Goal: Task Accomplishment & Management: Complete application form

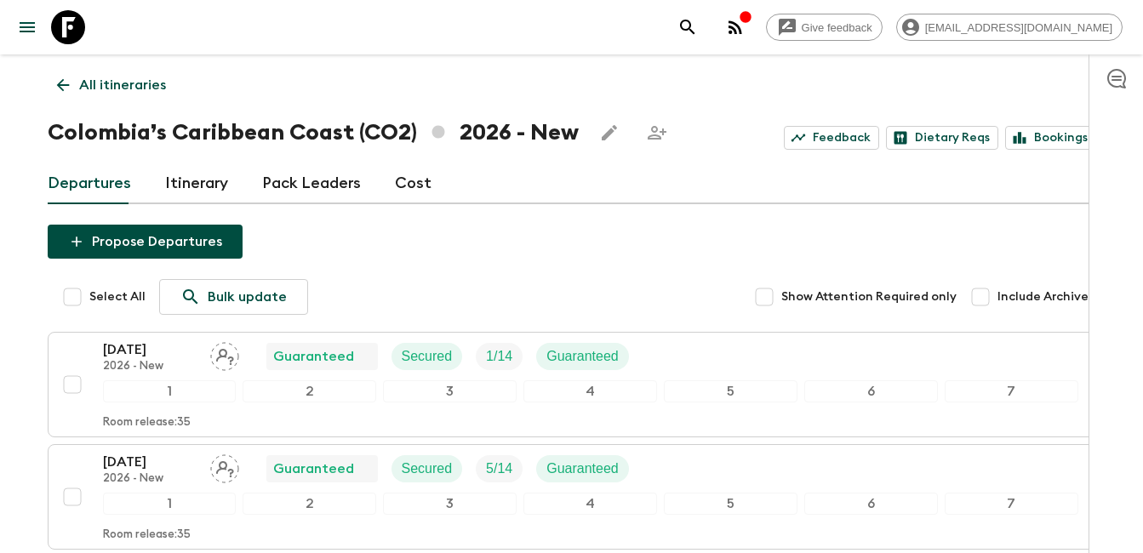
drag, startPoint x: 62, startPoint y: 84, endPoint x: 0, endPoint y: 102, distance: 64.7
click at [62, 84] on icon at bounding box center [63, 85] width 19 height 19
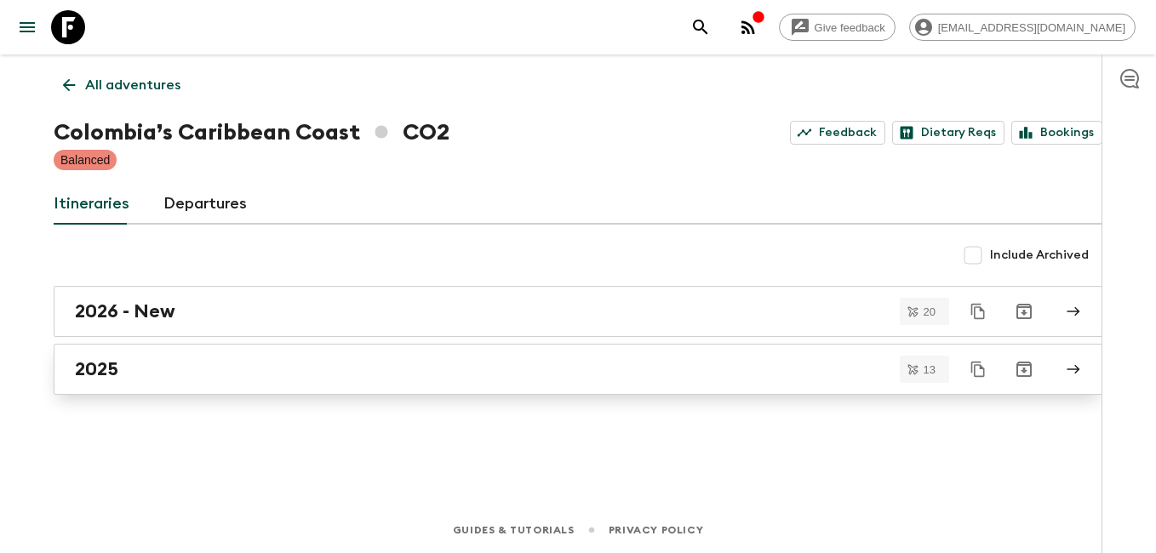
click at [140, 364] on div "2025" at bounding box center [562, 369] width 974 height 22
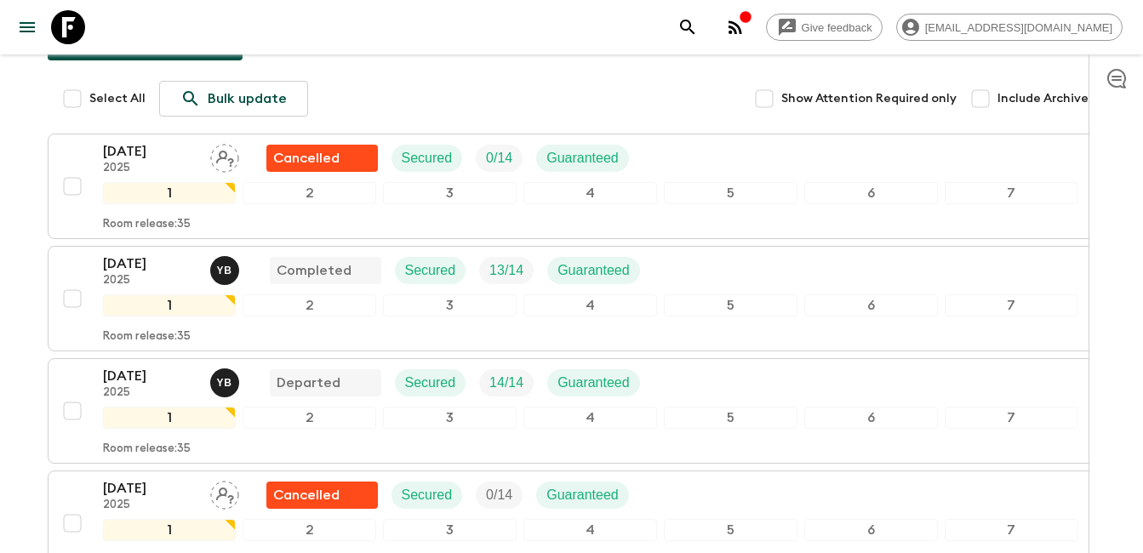
scroll to position [255, 0]
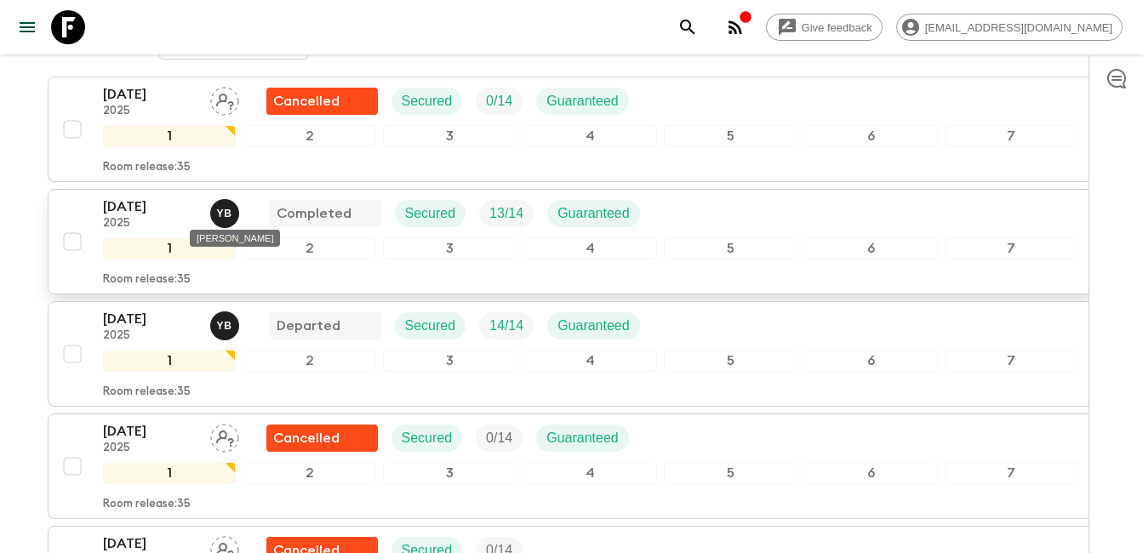
click at [229, 209] on span "Y B" at bounding box center [226, 211] width 32 height 14
click at [169, 214] on p "[DATE]" at bounding box center [150, 207] width 94 height 20
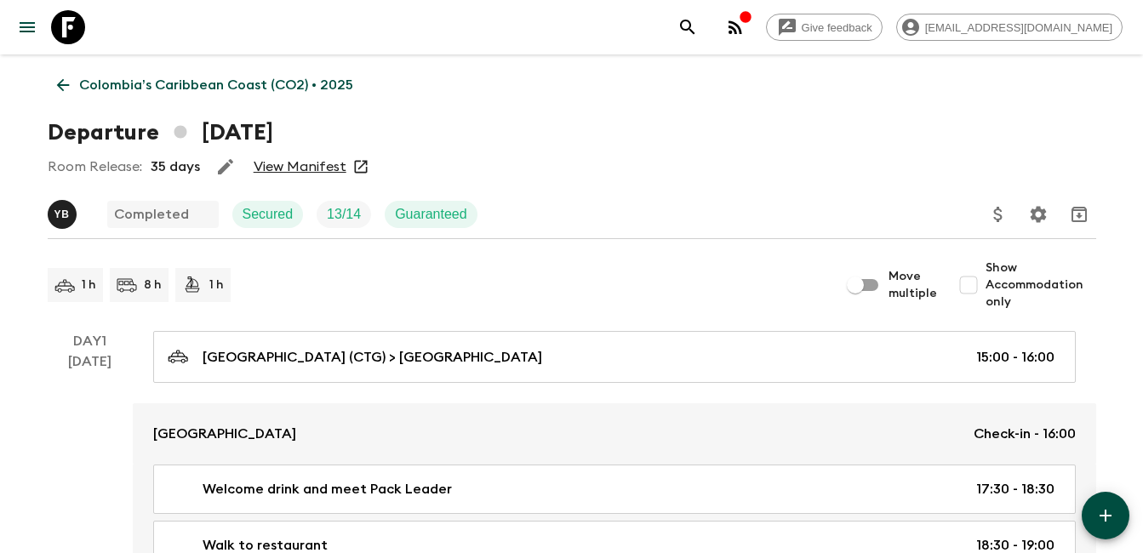
click at [57, 78] on icon at bounding box center [63, 85] width 19 height 19
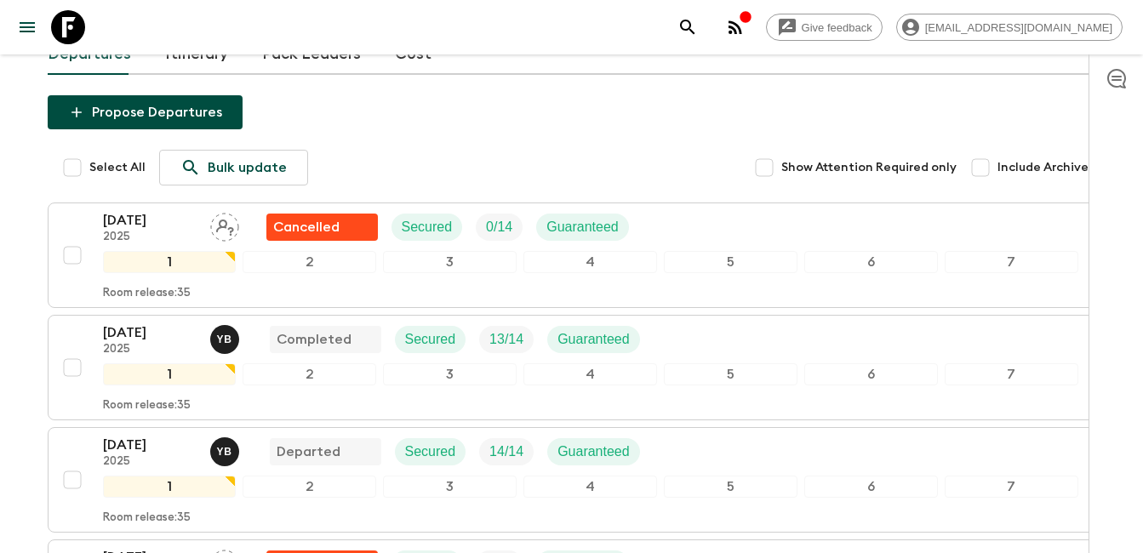
scroll to position [255, 0]
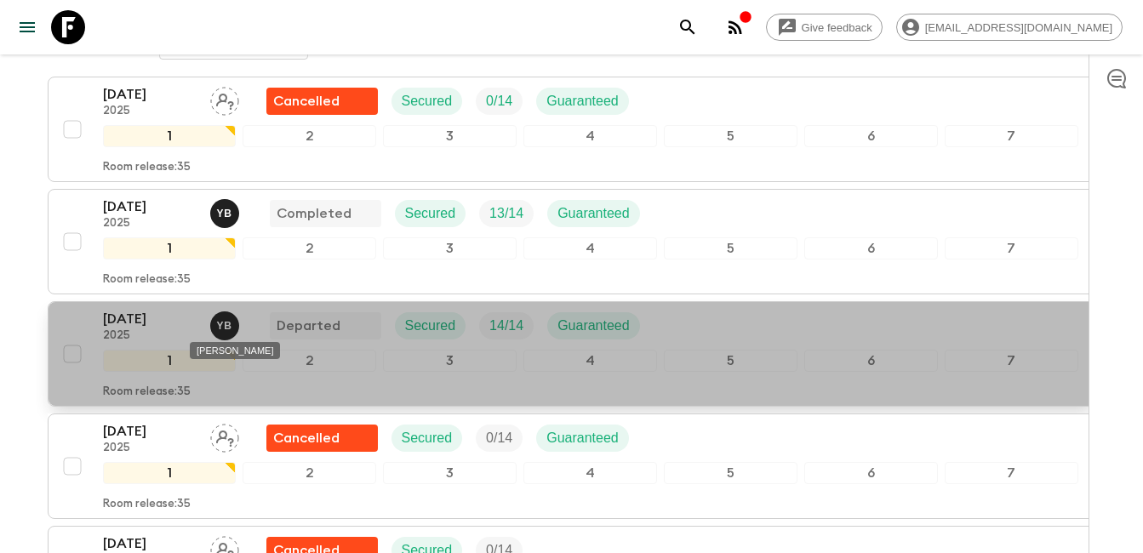
click at [235, 323] on span "Y B" at bounding box center [226, 324] width 32 height 14
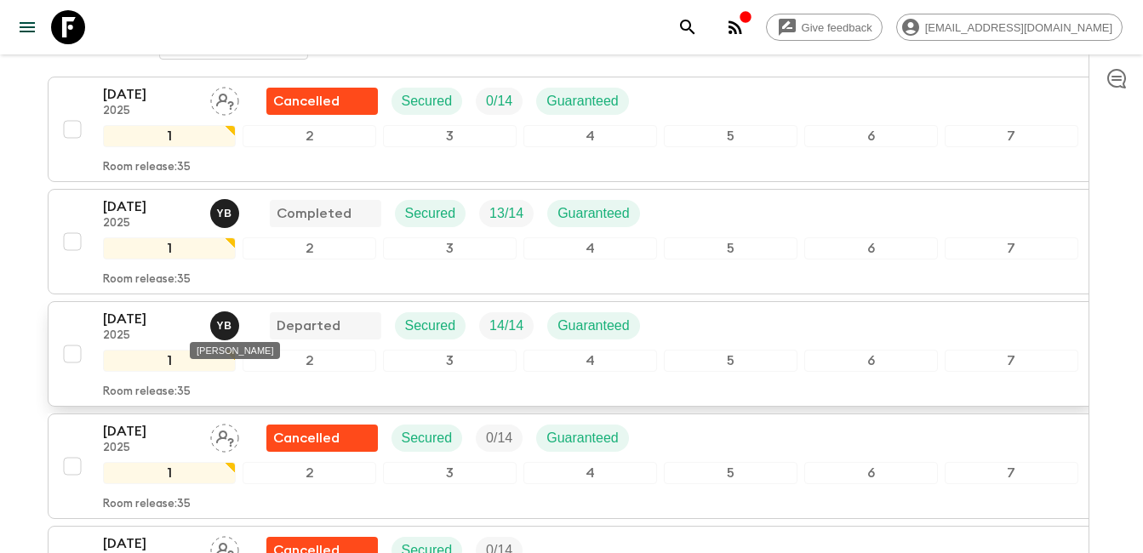
click at [231, 327] on span "Y B" at bounding box center [226, 324] width 32 height 14
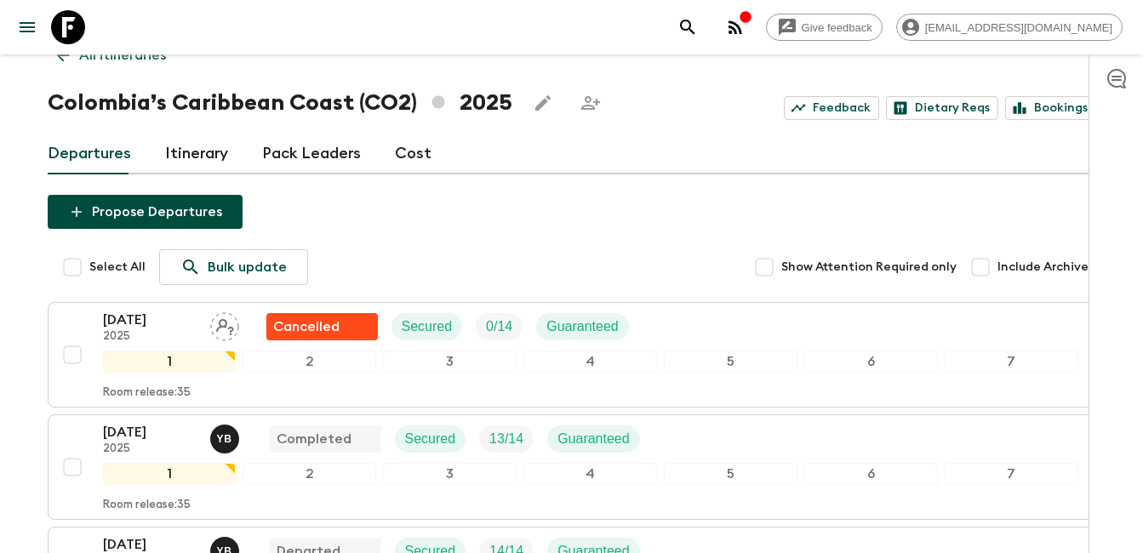
scroll to position [0, 0]
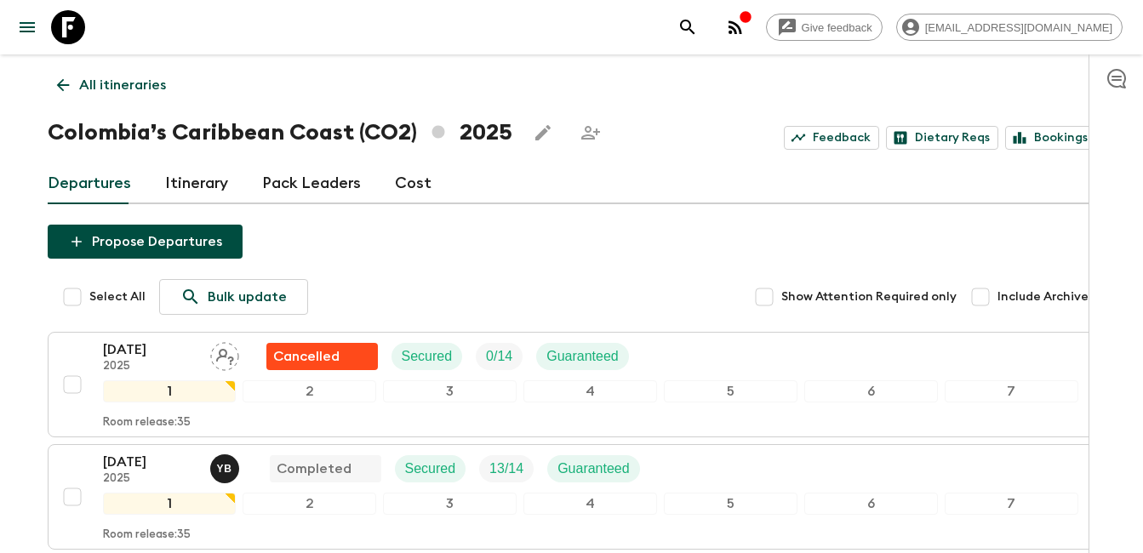
click at [317, 188] on link "Pack Leaders" at bounding box center [311, 183] width 99 height 41
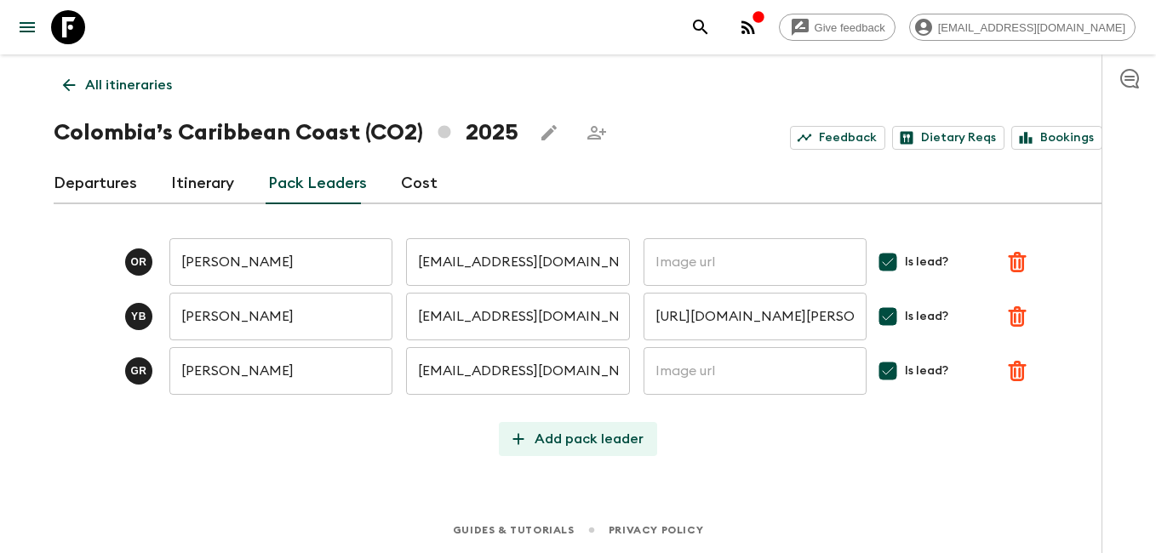
click at [597, 440] on p "Add pack leader" at bounding box center [588, 439] width 109 height 20
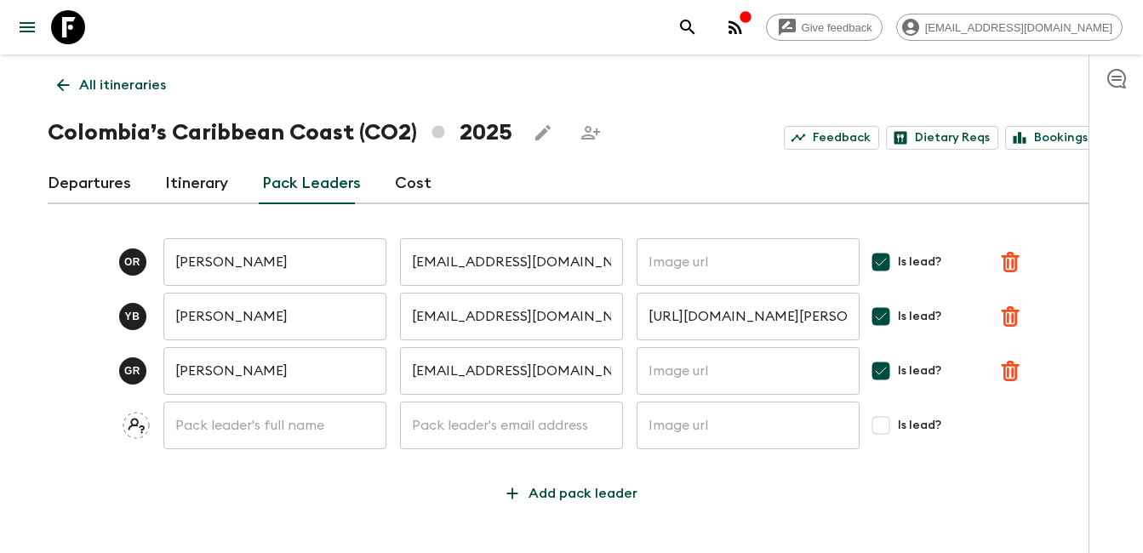
drag, startPoint x: 244, startPoint y: 462, endPoint x: 245, endPoint y: 445, distance: 17.0
click at [244, 462] on div "O R [PERSON_NAME] ​ [EMAIL_ADDRESS][DOMAIN_NAME] ​ ​ Is lead? Y B [PERSON_NAME]…" at bounding box center [572, 364] width 1049 height 293
click at [245, 439] on input "text" at bounding box center [274, 426] width 223 height 48
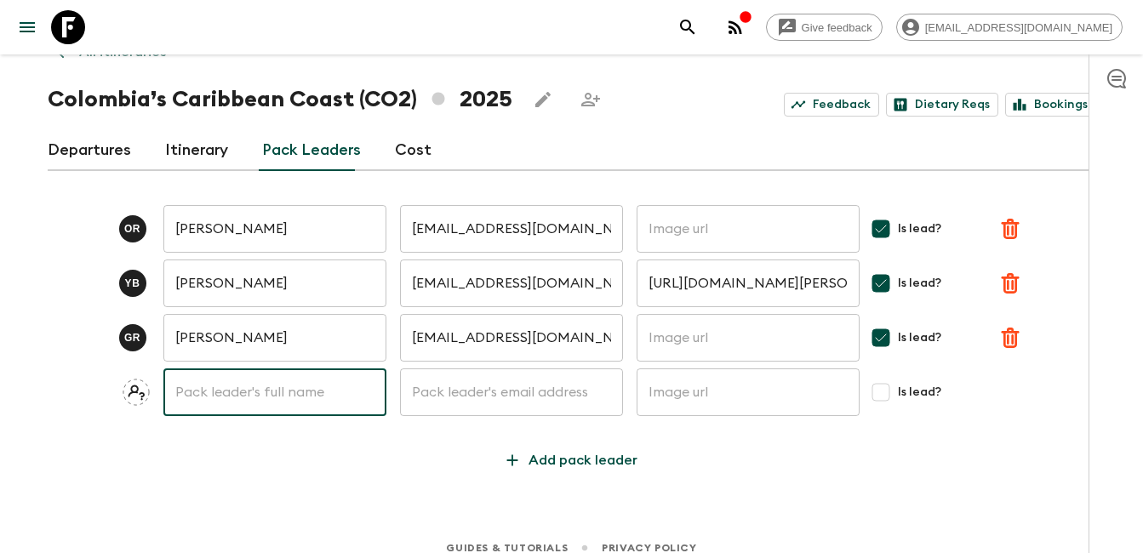
scroll to position [51, 0]
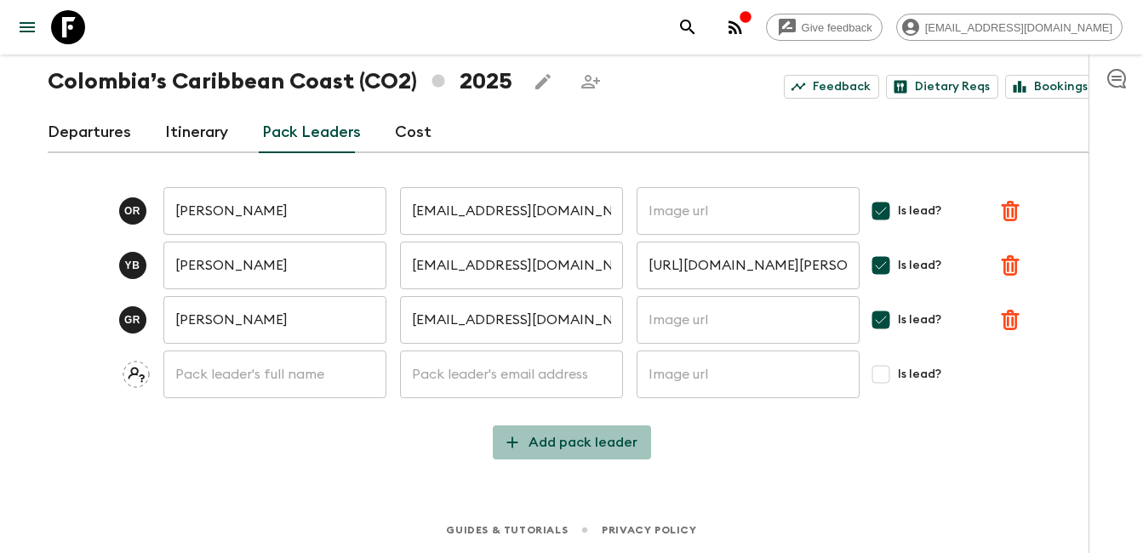
click at [593, 438] on p "Add pack leader" at bounding box center [583, 442] width 109 height 20
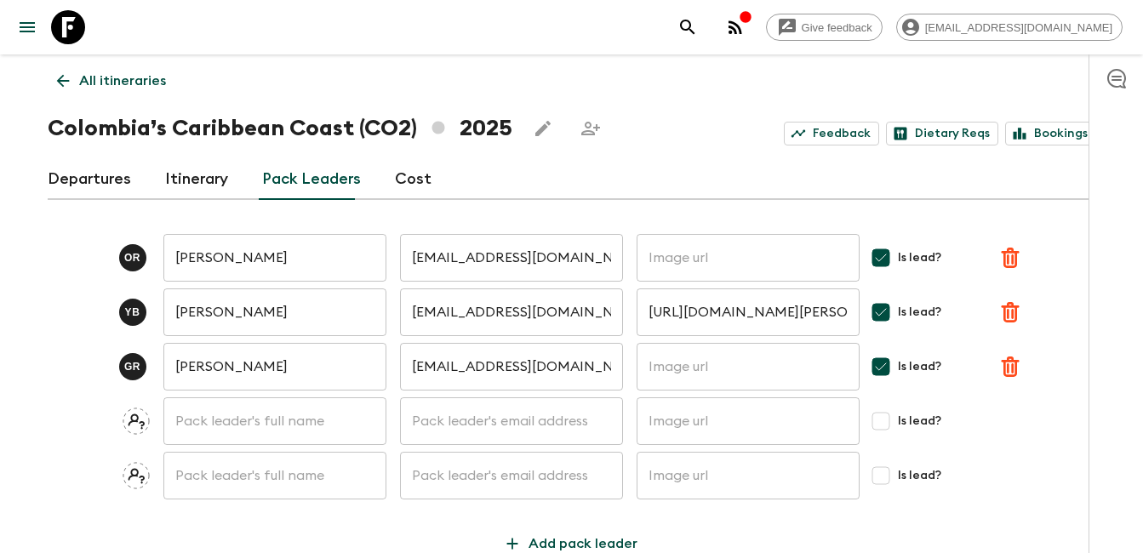
scroll to position [0, 0]
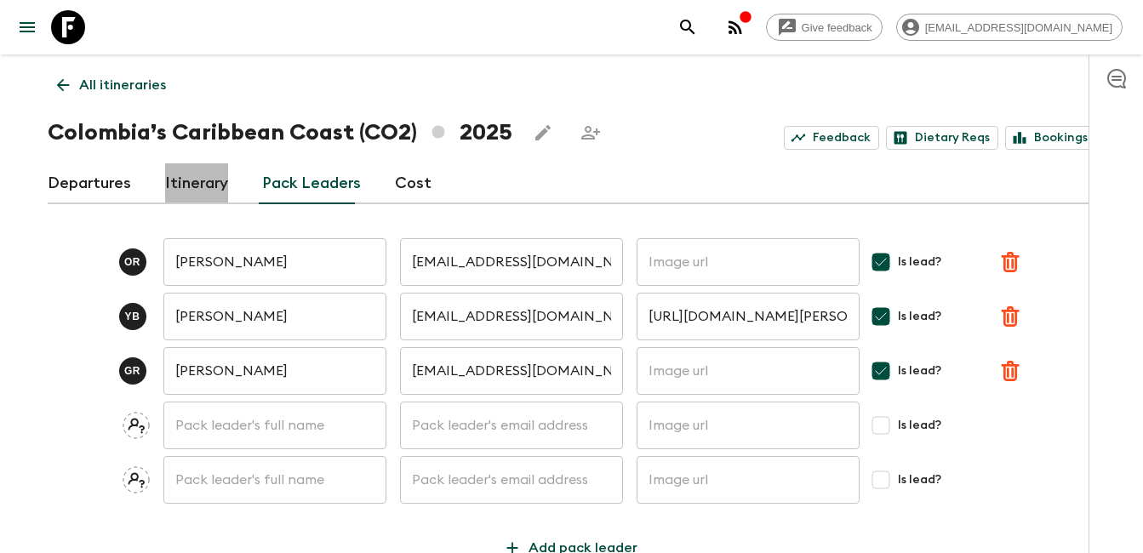
click at [191, 180] on link "Itinerary" at bounding box center [196, 183] width 63 height 41
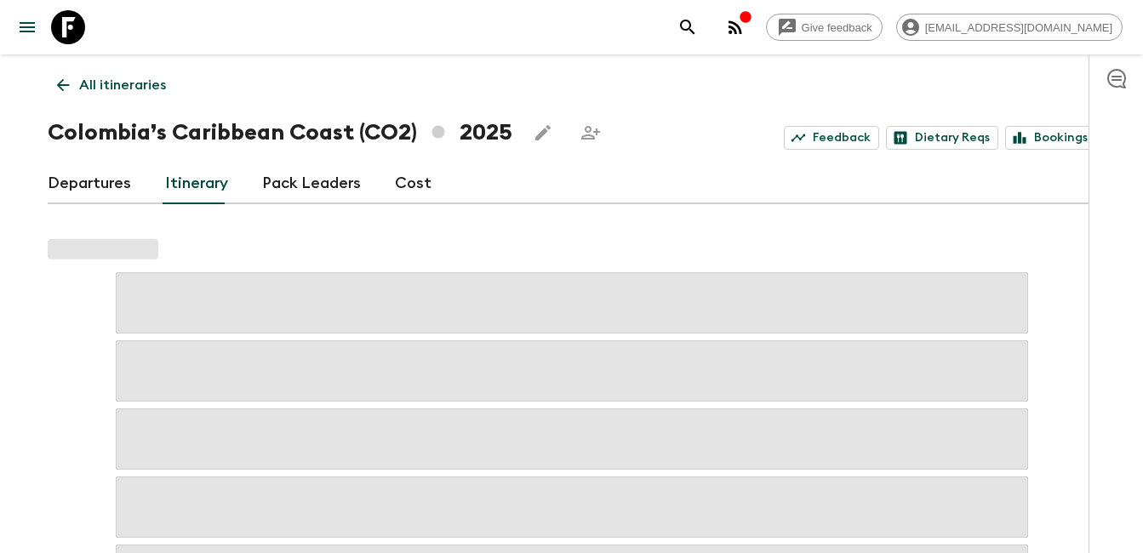
click at [95, 180] on link "Departures" at bounding box center [89, 183] width 83 height 41
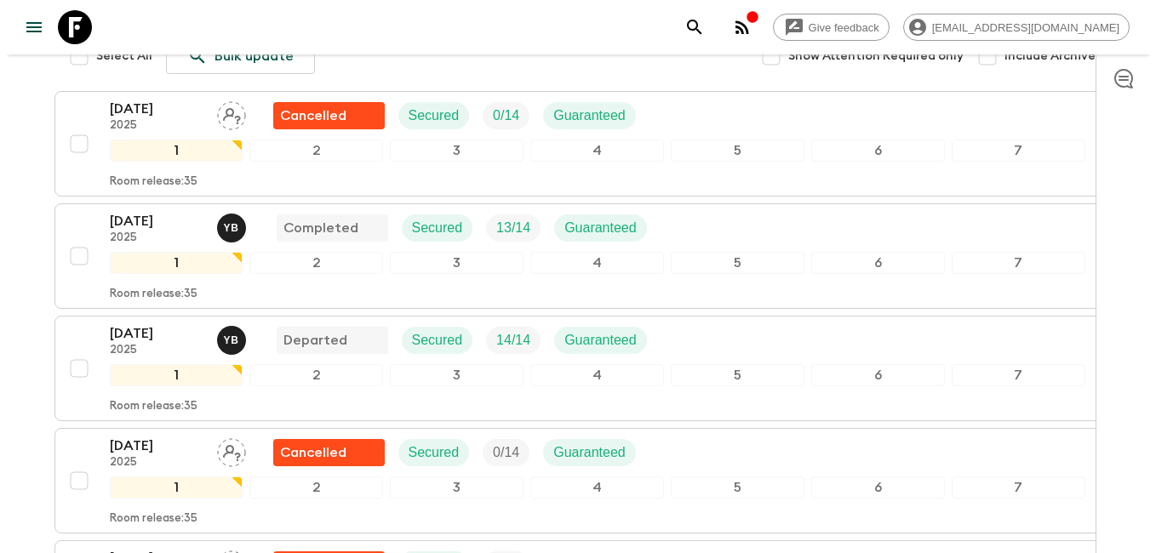
scroll to position [255, 0]
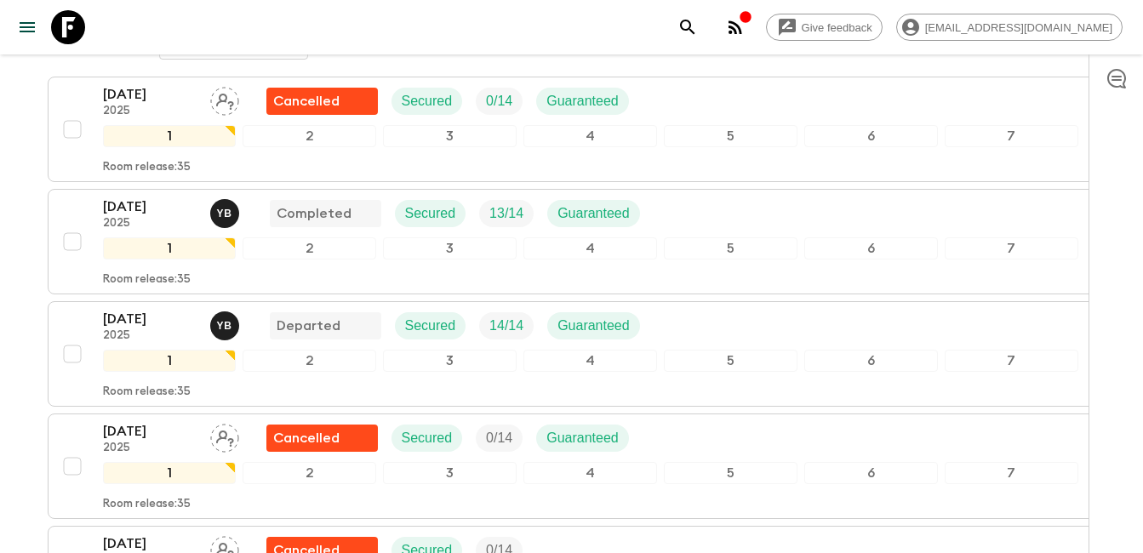
click at [746, 29] on icon "button" at bounding box center [735, 27] width 20 height 20
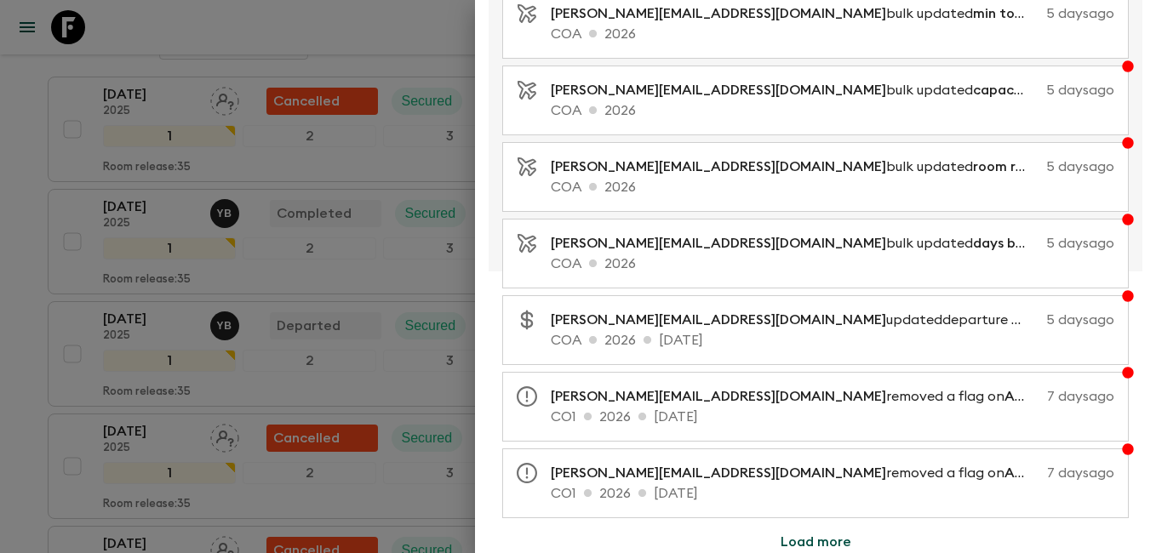
scroll to position [366, 0]
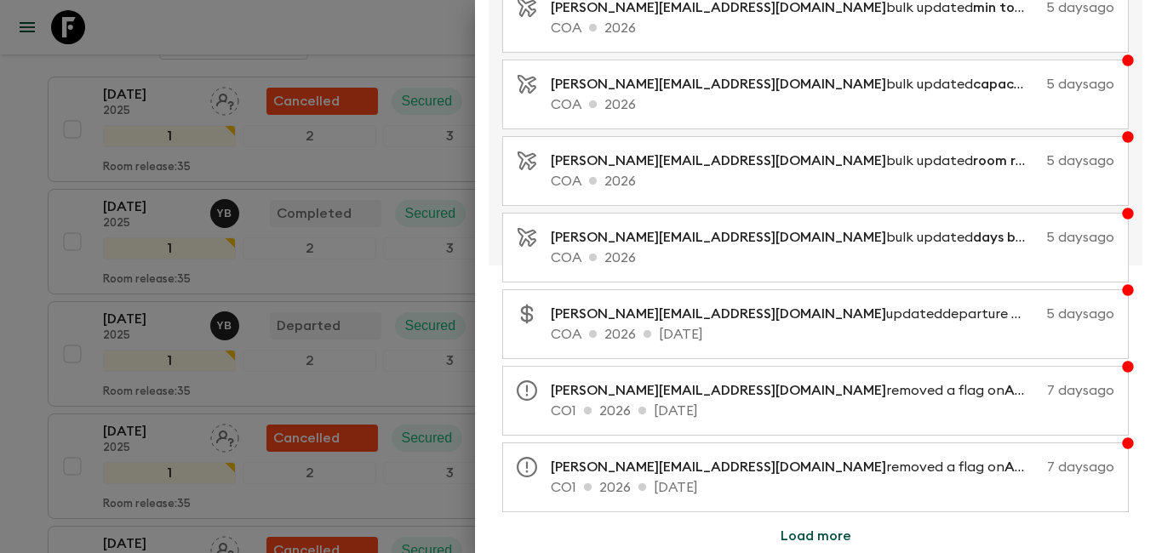
click at [811, 537] on button "Load more" at bounding box center [815, 536] width 111 height 34
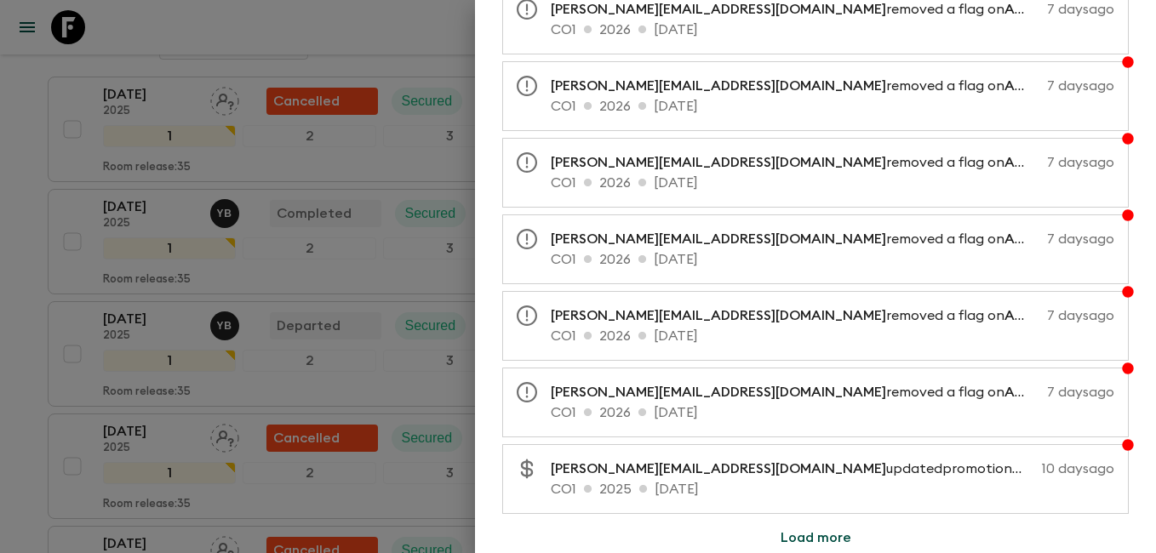
scroll to position [1132, 0]
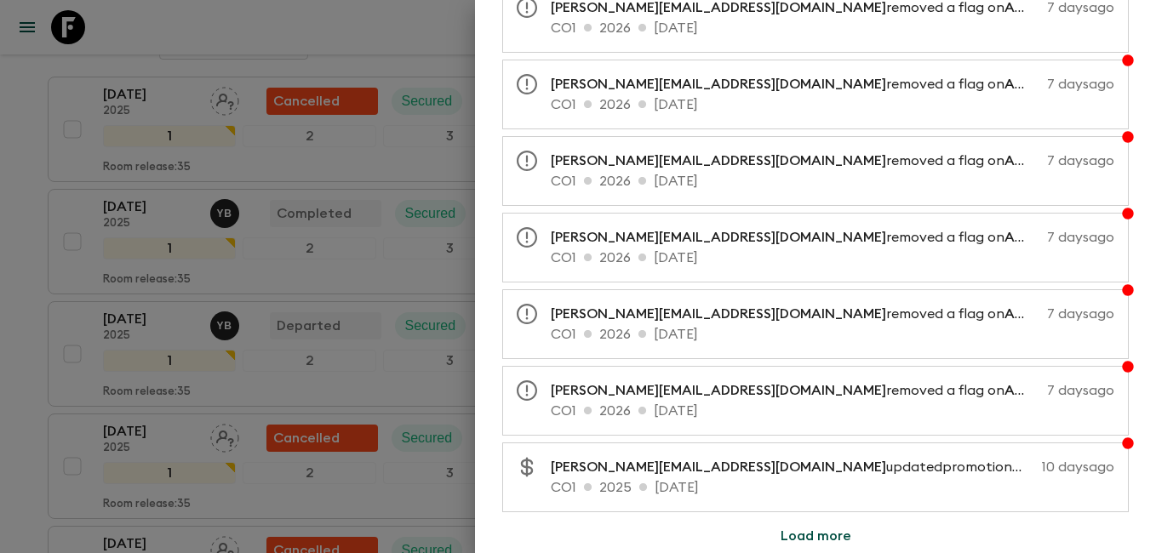
click at [819, 544] on button "Load more" at bounding box center [815, 536] width 111 height 34
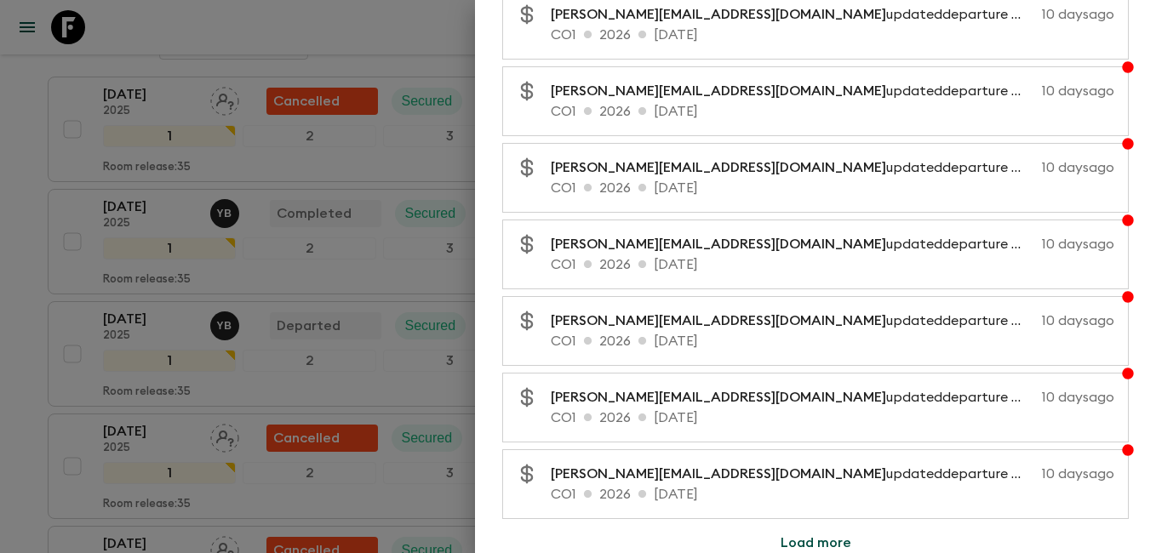
scroll to position [1898, 0]
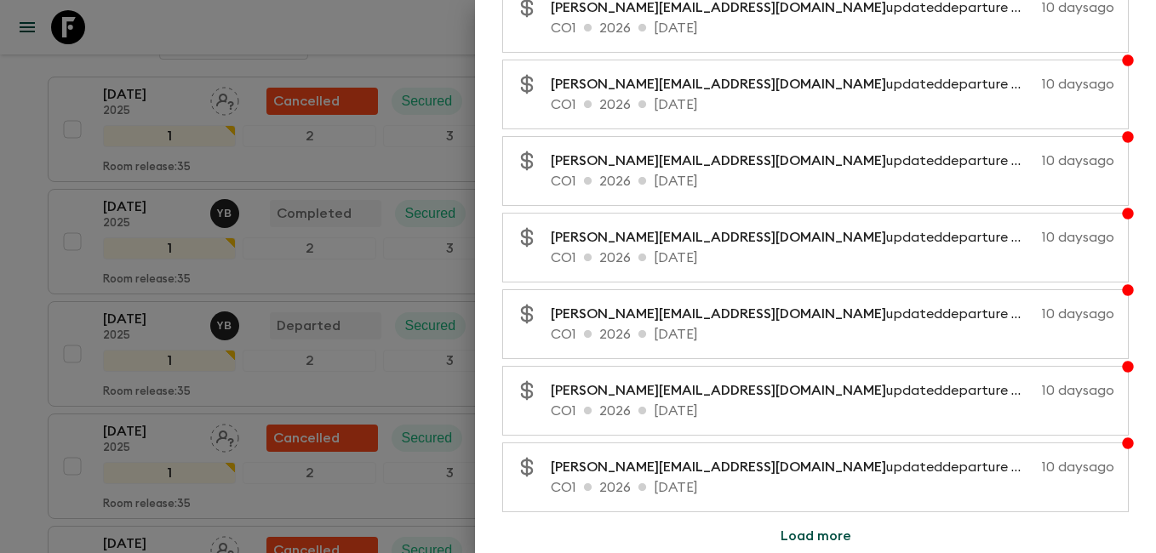
click at [798, 524] on button "Load more" at bounding box center [815, 536] width 111 height 34
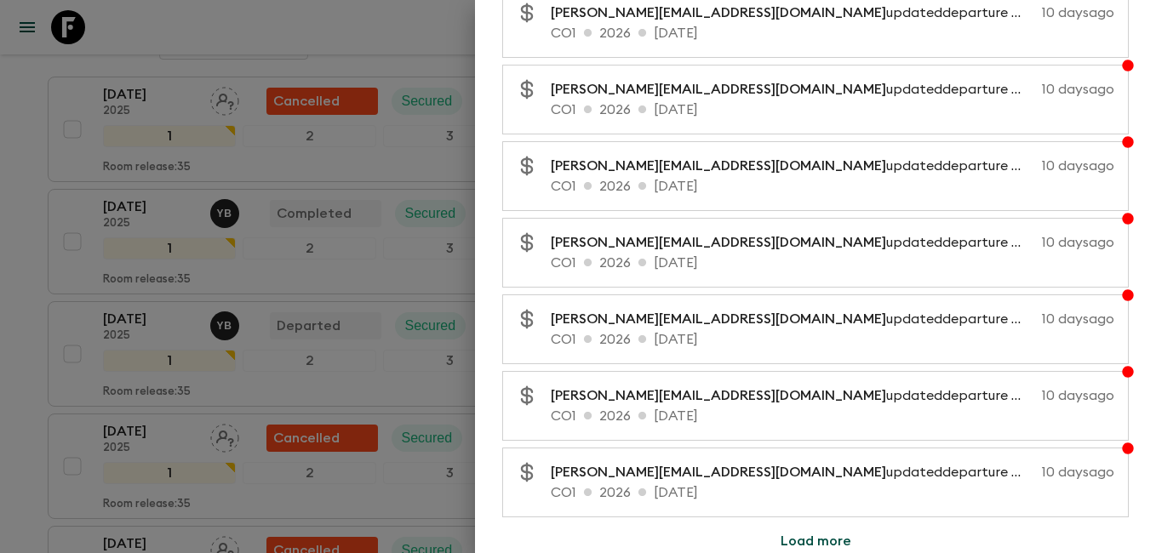
scroll to position [2664, 0]
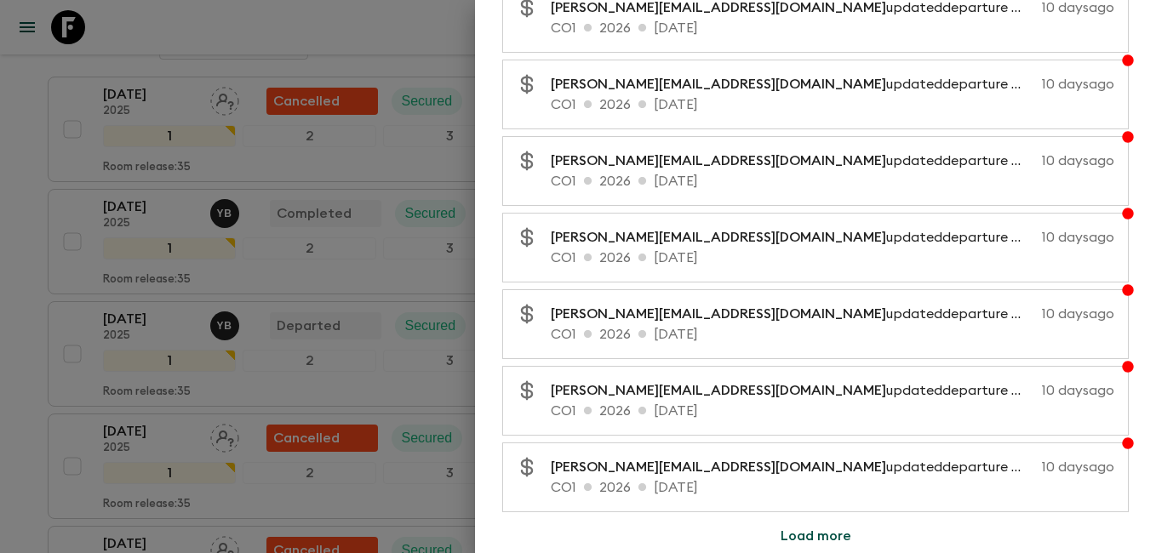
click at [820, 543] on button "Load more" at bounding box center [815, 536] width 111 height 34
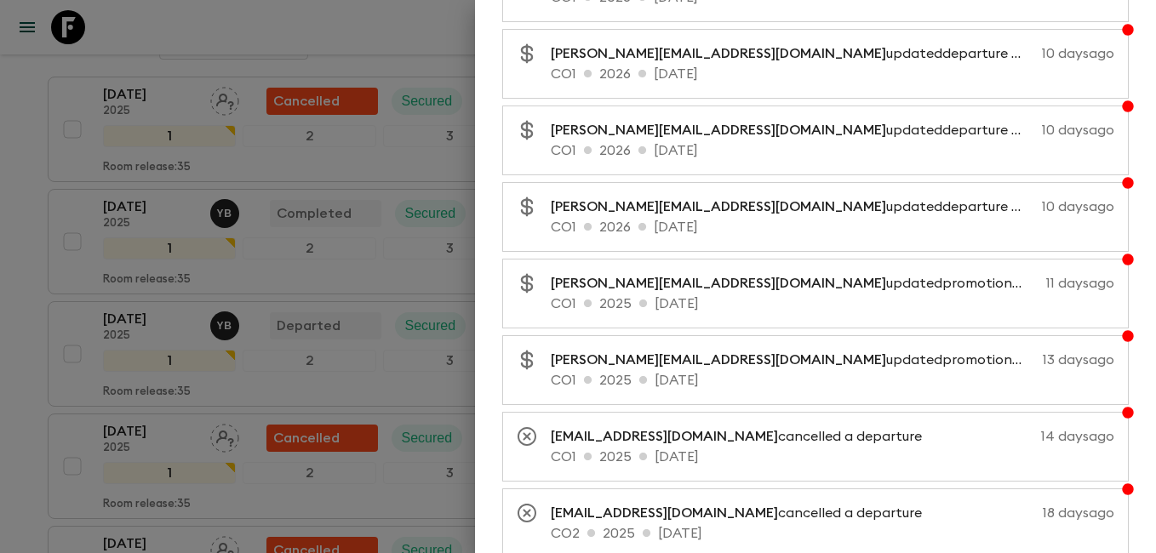
scroll to position [3430, 0]
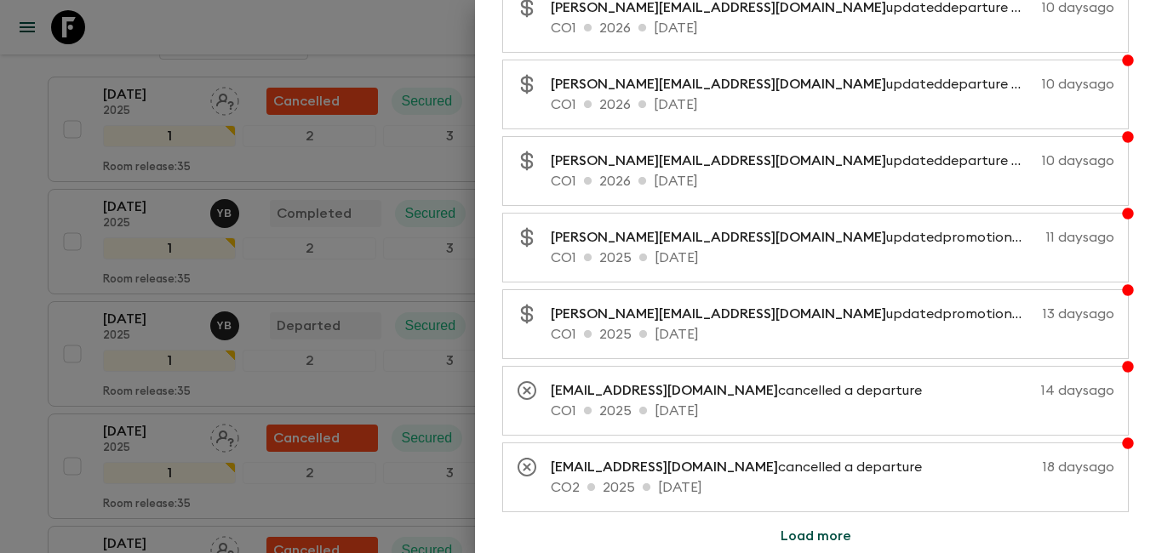
click at [815, 533] on button "Load more" at bounding box center [815, 536] width 111 height 34
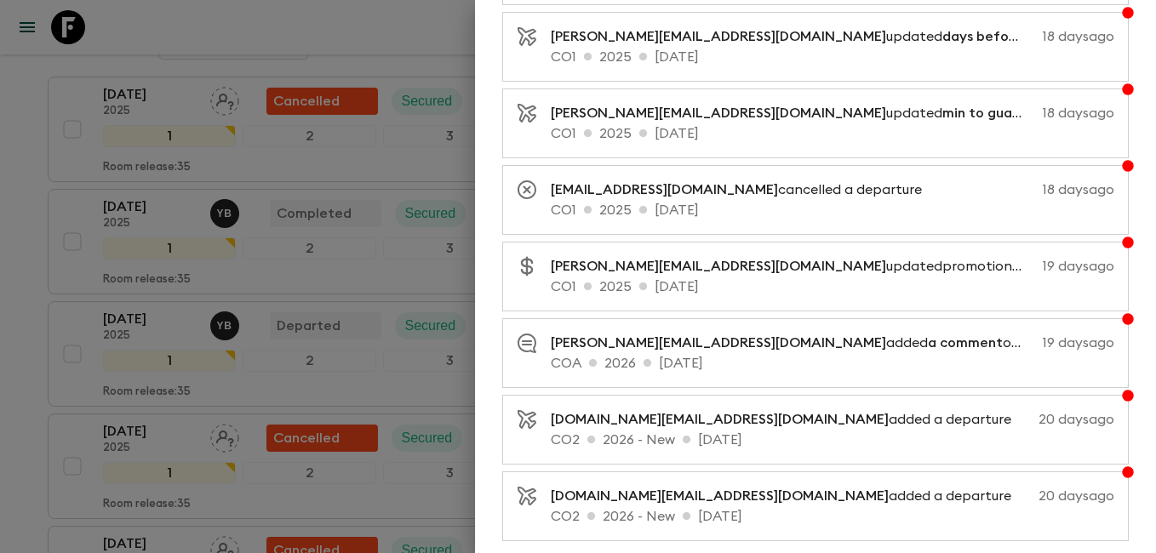
scroll to position [4196, 0]
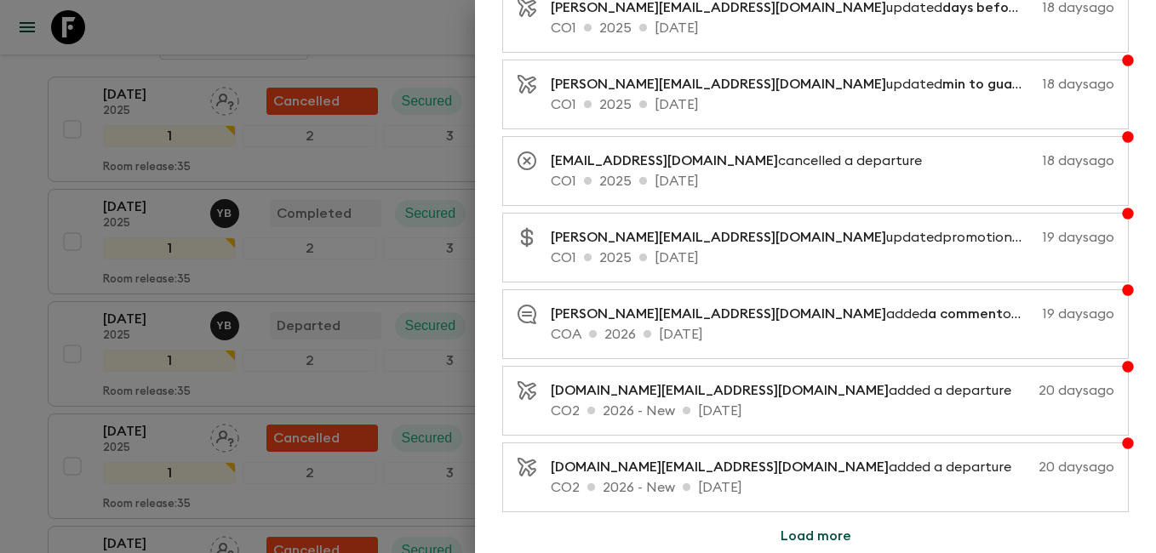
click at [820, 534] on button "Load more" at bounding box center [815, 536] width 111 height 34
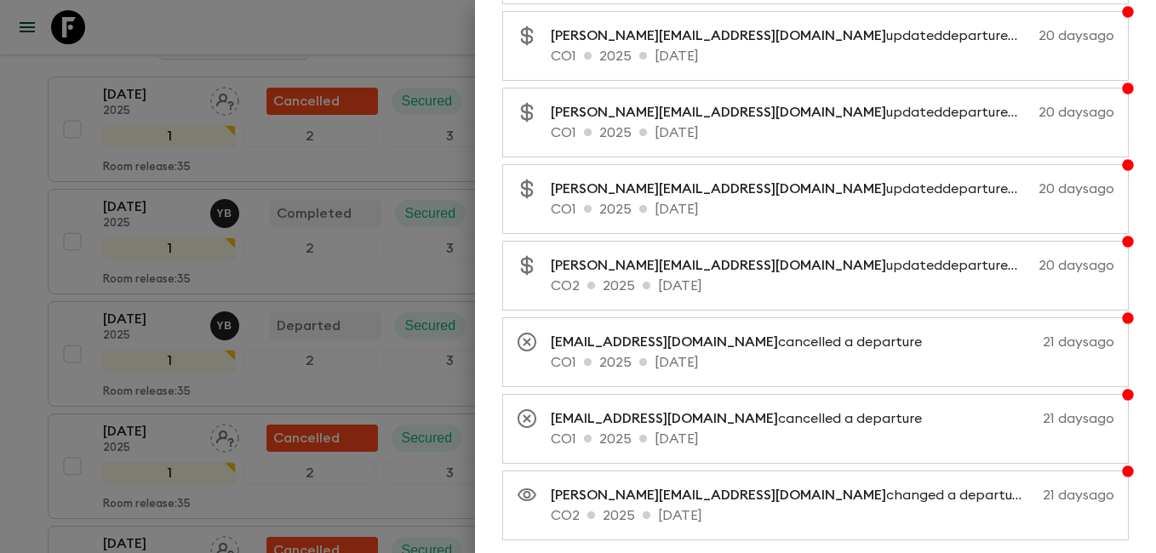
scroll to position [4962, 0]
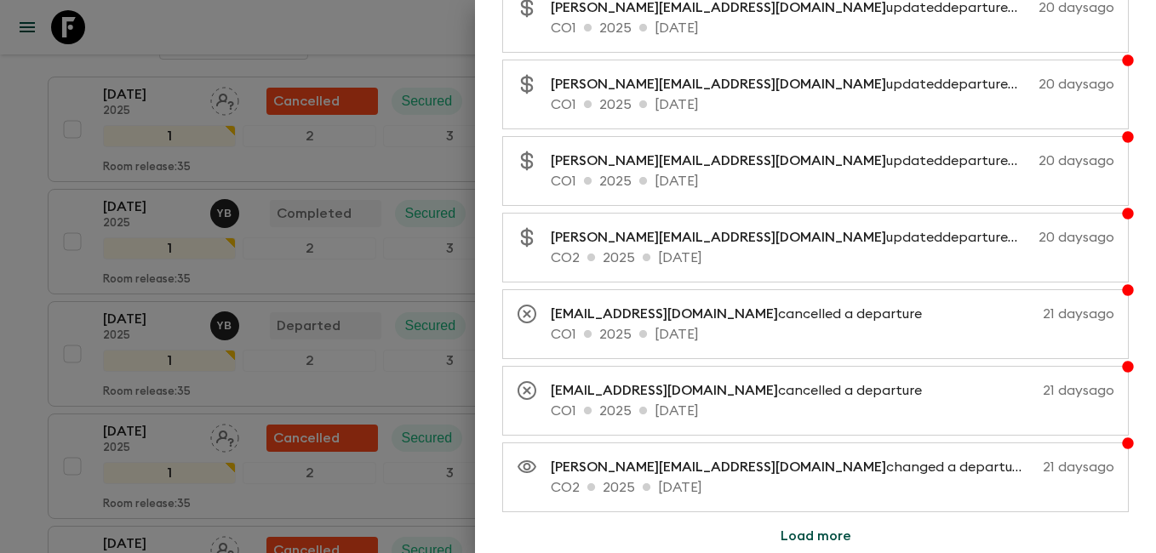
click at [815, 538] on button "Load more" at bounding box center [815, 536] width 111 height 34
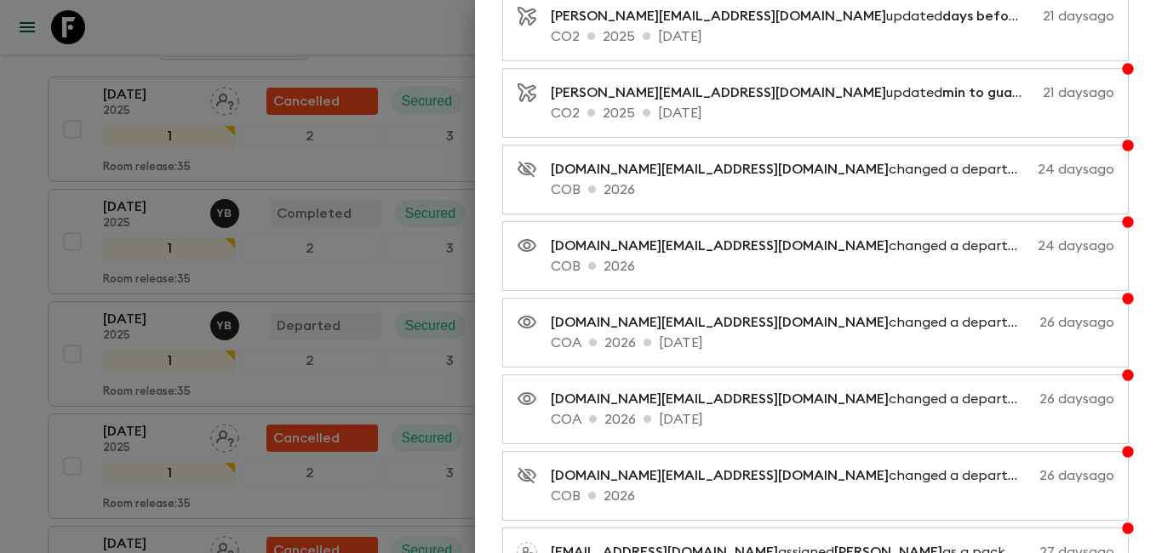
scroll to position [5728, 0]
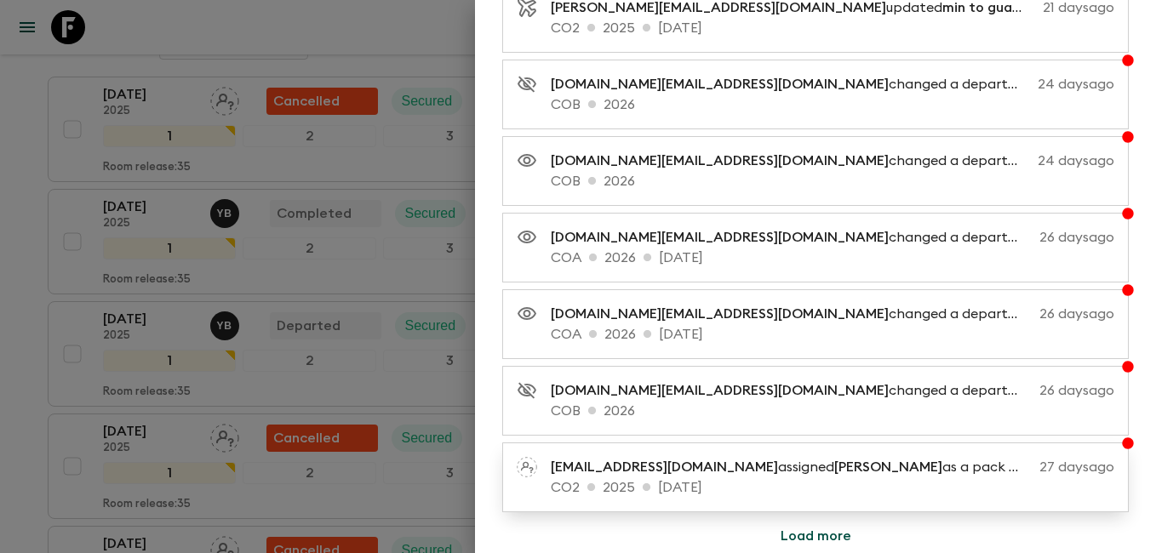
click at [656, 491] on p "CO2 2025 [DATE]" at bounding box center [832, 487] width 563 height 20
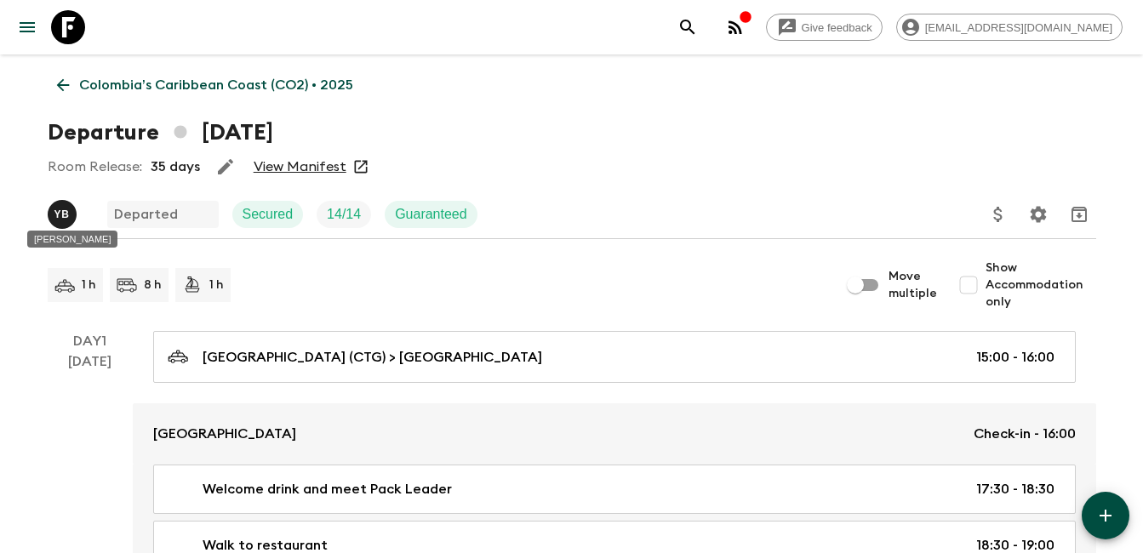
click at [69, 213] on span "Y B" at bounding box center [64, 212] width 32 height 14
click at [60, 88] on icon at bounding box center [62, 85] width 13 height 13
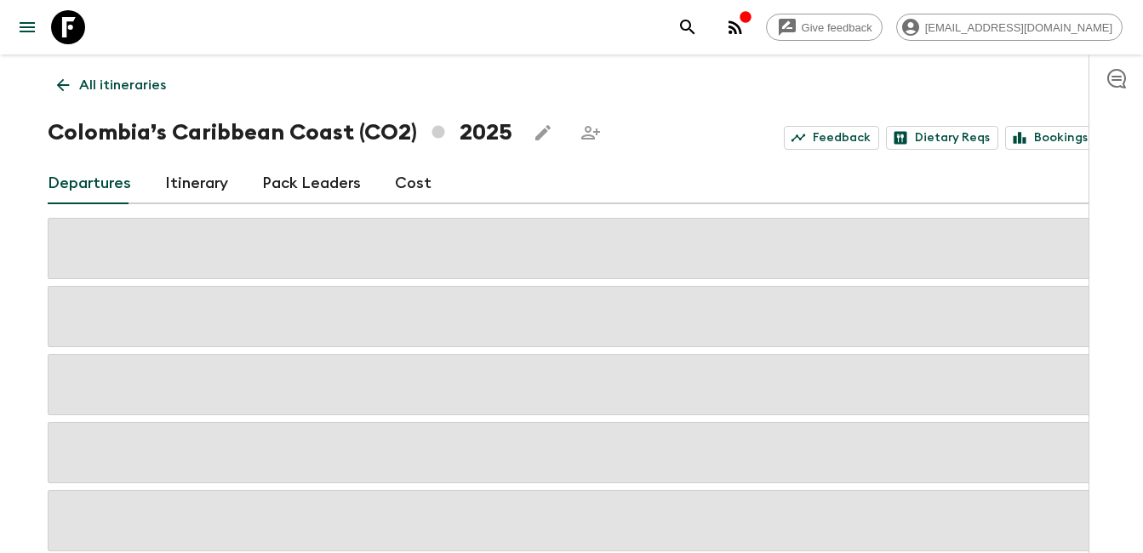
click at [418, 186] on link "Cost" at bounding box center [413, 183] width 37 height 41
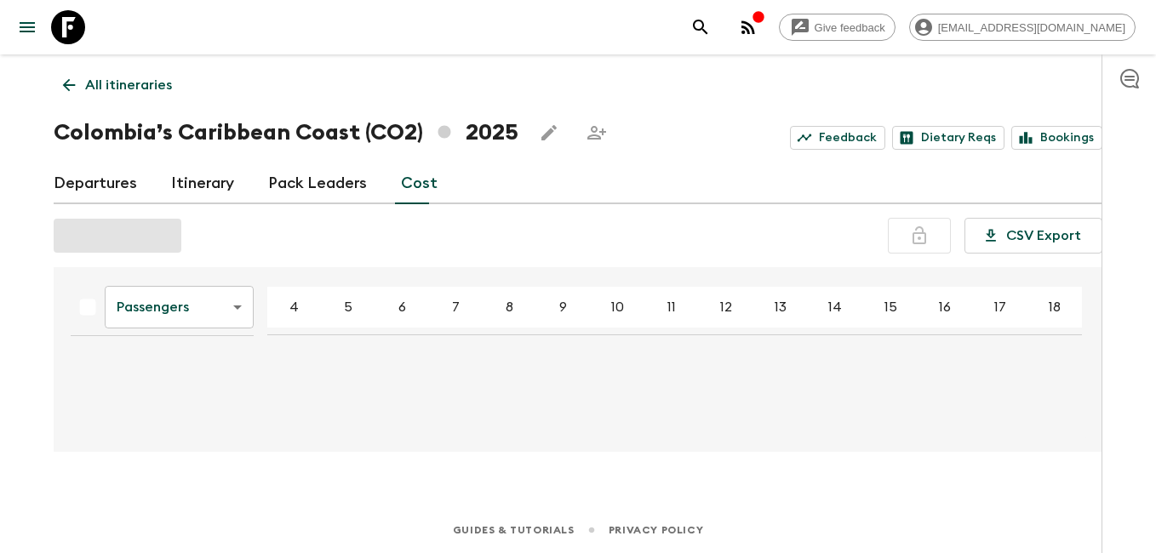
click at [317, 179] on link "Pack Leaders" at bounding box center [317, 183] width 99 height 41
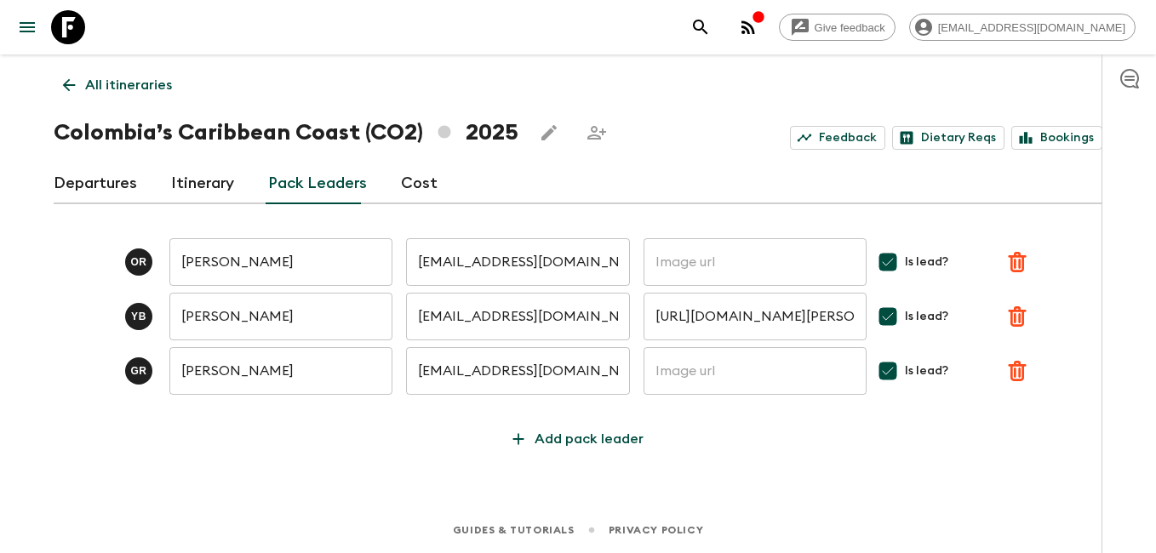
drag, startPoint x: 427, startPoint y: 467, endPoint x: 432, endPoint y: 455, distance: 13.0
click at [427, 467] on div "Give feedback [EMAIL_ADDRESS][DOMAIN_NAME] All itineraries Colombia’s Caribbean…" at bounding box center [578, 276] width 1156 height 553
click at [294, 388] on input "[PERSON_NAME]" at bounding box center [280, 371] width 223 height 48
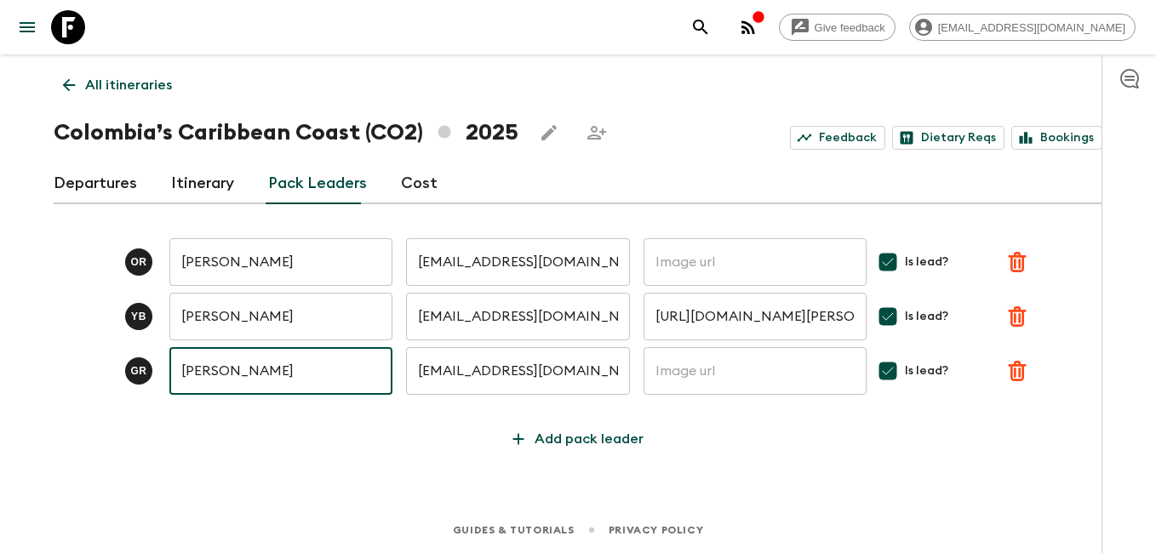
click at [294, 388] on input "[PERSON_NAME]" at bounding box center [280, 371] width 223 height 48
click at [292, 386] on input "[PERSON_NAME]" at bounding box center [280, 371] width 223 height 48
type input "[PERSON_NAME]"
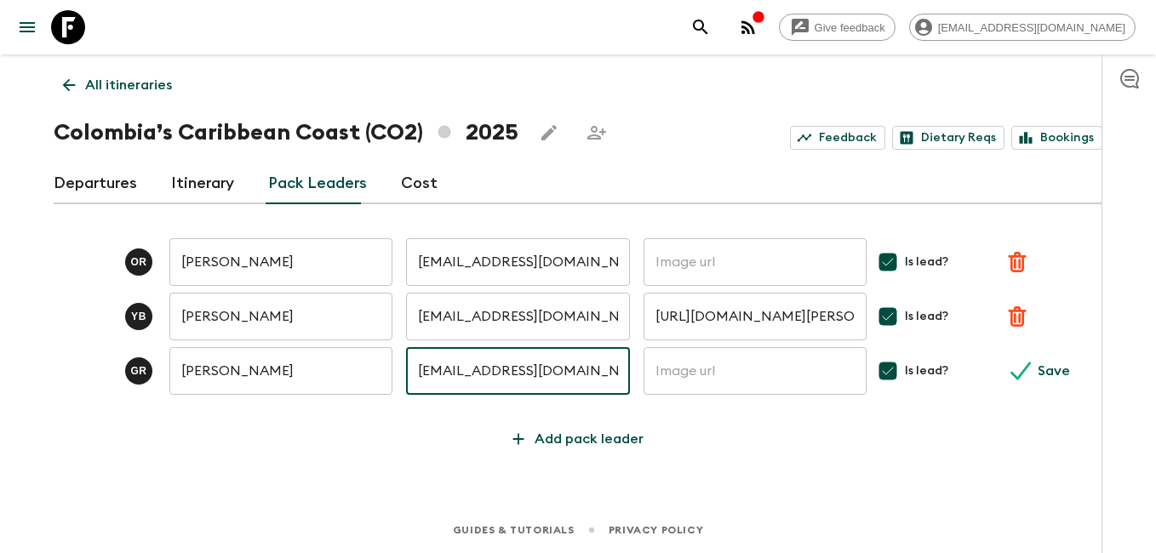
click at [531, 357] on input "[EMAIL_ADDRESS][DOMAIN_NAME]" at bounding box center [517, 371] width 223 height 48
drag, startPoint x: 593, startPoint y: 375, endPoint x: 259, endPoint y: 387, distance: 334.7
click at [259, 387] on div "G R [PERSON_NAME] ​ [EMAIL_ADDRESS][DOMAIN_NAME] ​ ​ Is lead? Save" at bounding box center [578, 371] width 1049 height 48
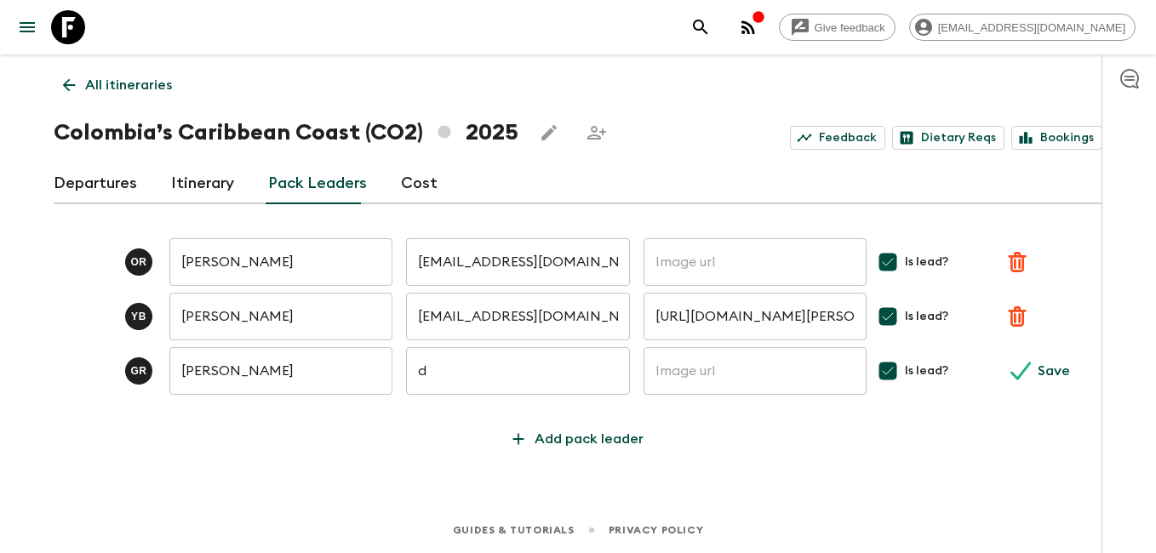
click at [434, 364] on input "d" at bounding box center [517, 371] width 223 height 48
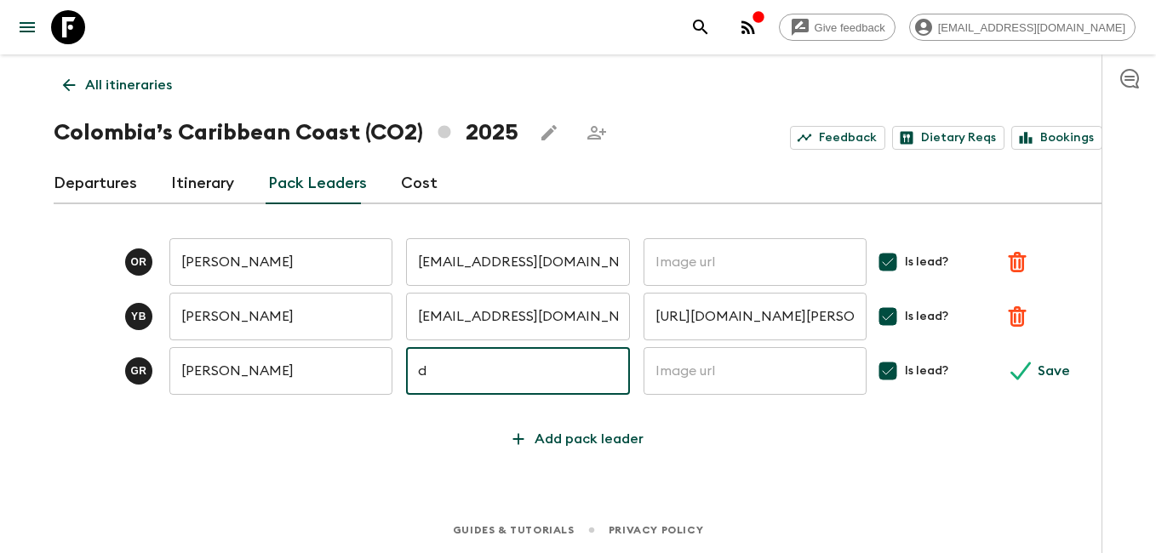
click at [428, 374] on input "d" at bounding box center [517, 371] width 223 height 48
drag, startPoint x: 424, startPoint y: 374, endPoint x: 405, endPoint y: 377, distance: 18.9
click at [405, 377] on div "G R [PERSON_NAME] ​ d ​ ​ Is lead? Save" at bounding box center [578, 371] width 1049 height 48
type input "[EMAIL_ADDRESS][DOMAIN_NAME]"
click at [796, 380] on input "text" at bounding box center [754, 371] width 223 height 48
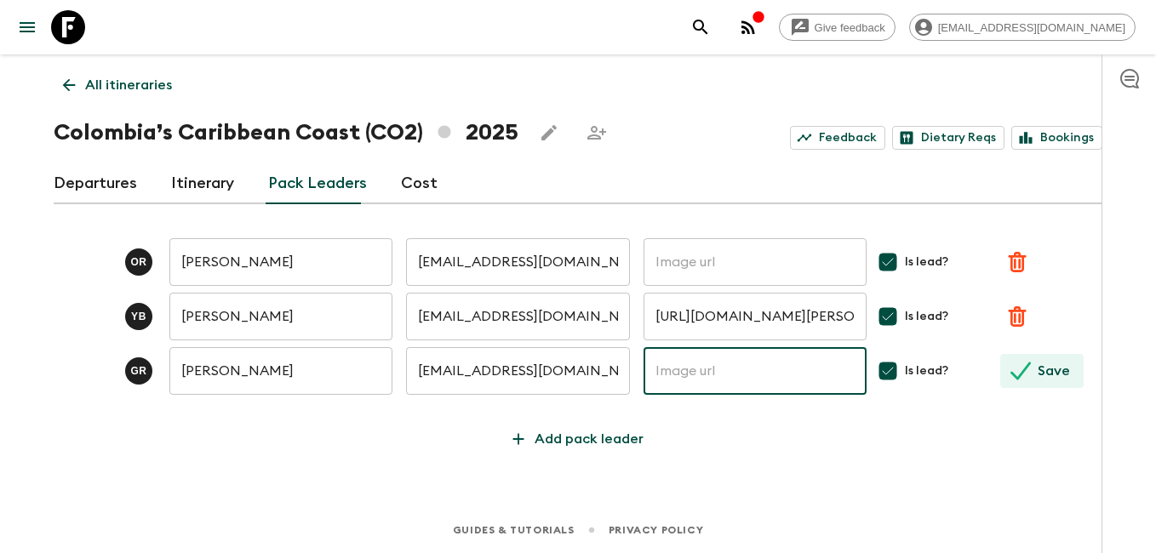
click at [1024, 369] on icon "submit" at bounding box center [1020, 371] width 20 height 20
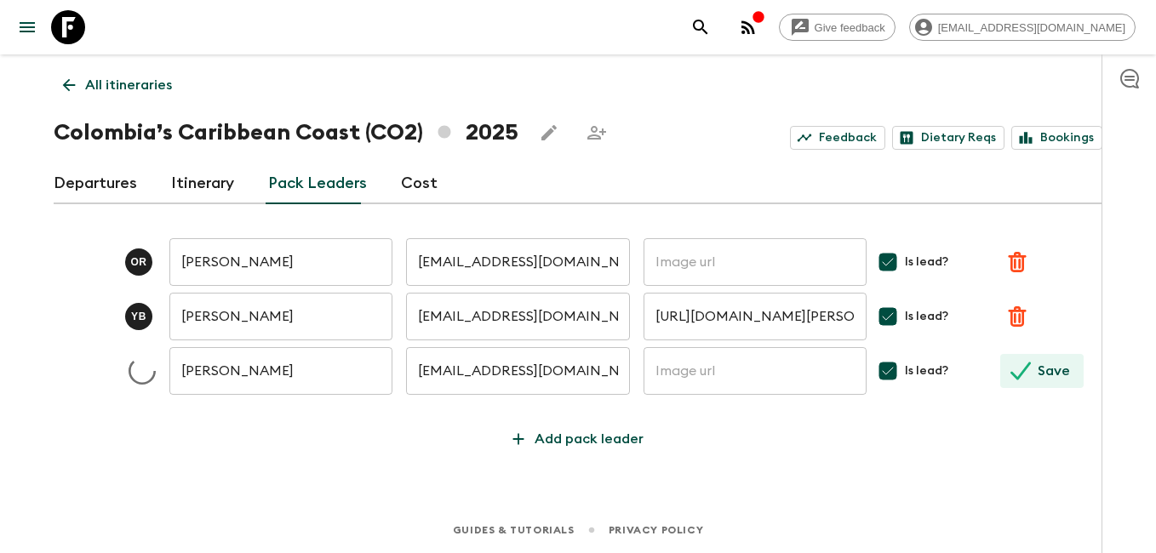
type input "[PERSON_NAME]"
type input "[EMAIL_ADDRESS][DOMAIN_NAME]"
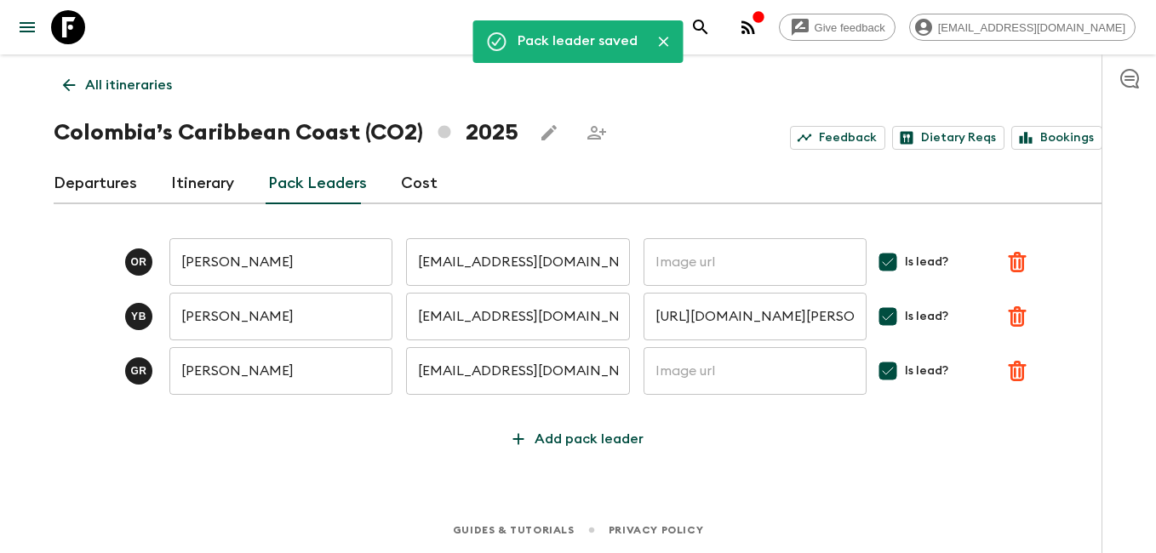
type input "[PERSON_NAME]"
type input "[EMAIL_ADDRESS][DOMAIN_NAME]"
click at [300, 456] on div "Pack leader saved All itineraries Colombia’s Caribbean Coast (CO2) 2025 Feedbac…" at bounding box center [577, 256] width 1089 height 405
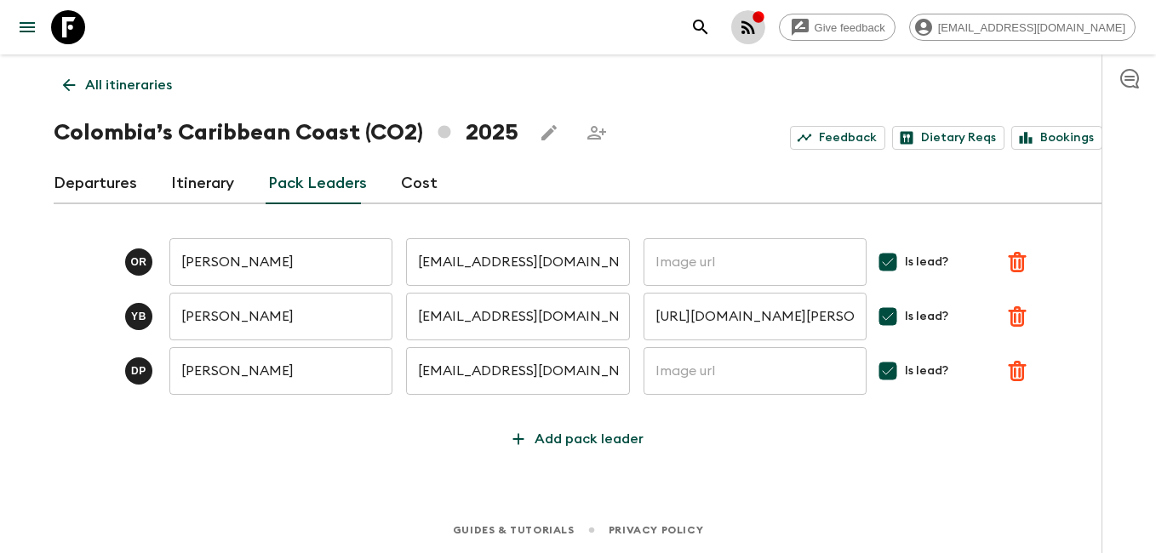
click at [763, 18] on icon "button" at bounding box center [757, 16] width 11 height 11
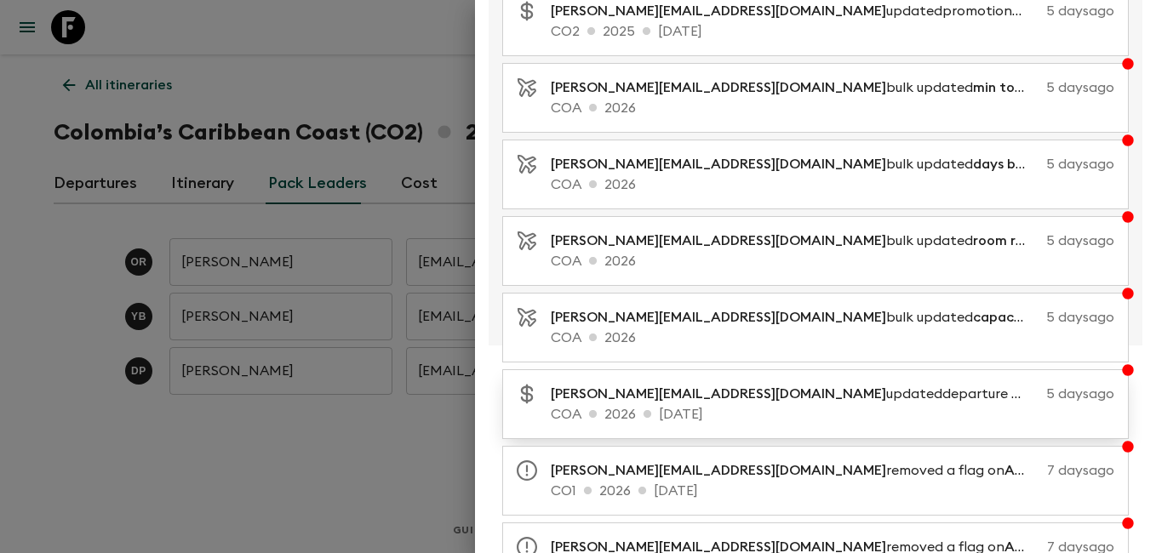
scroll to position [366, 0]
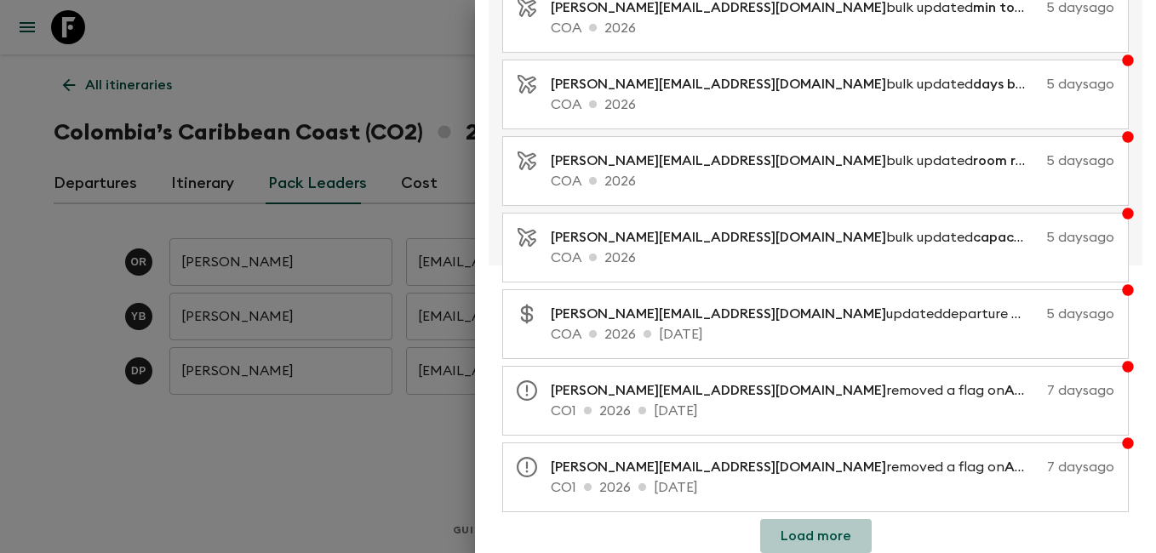
click at [836, 529] on button "Load more" at bounding box center [815, 536] width 111 height 34
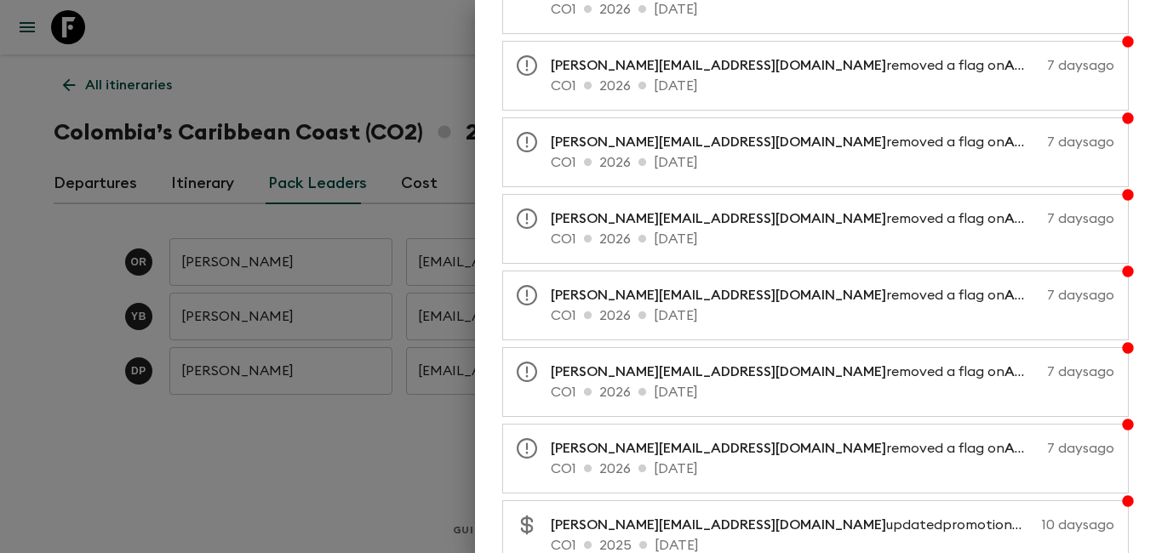
scroll to position [1132, 0]
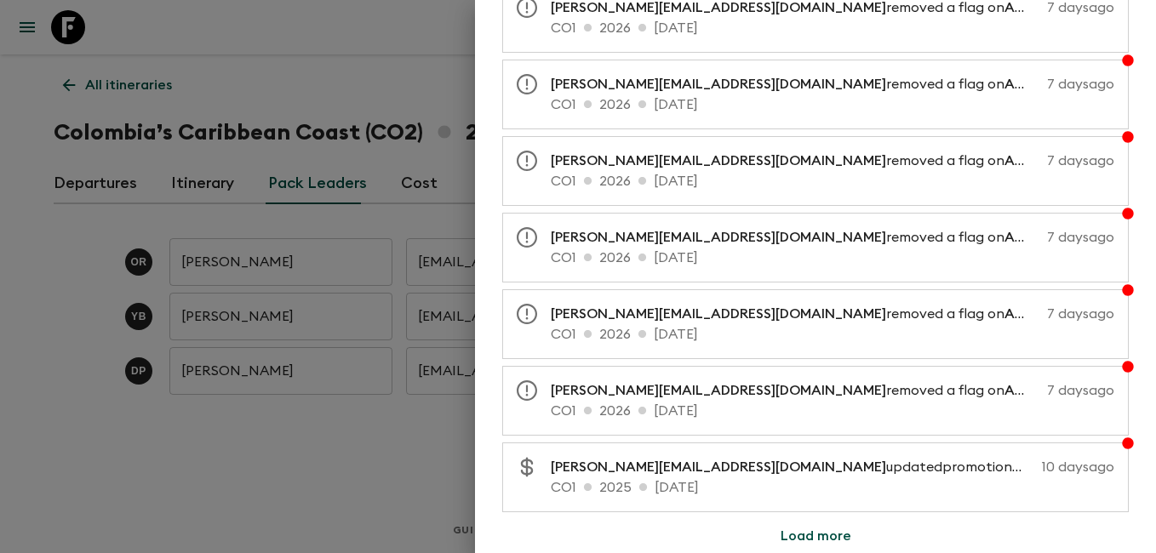
click at [835, 532] on button "Load more" at bounding box center [815, 536] width 111 height 34
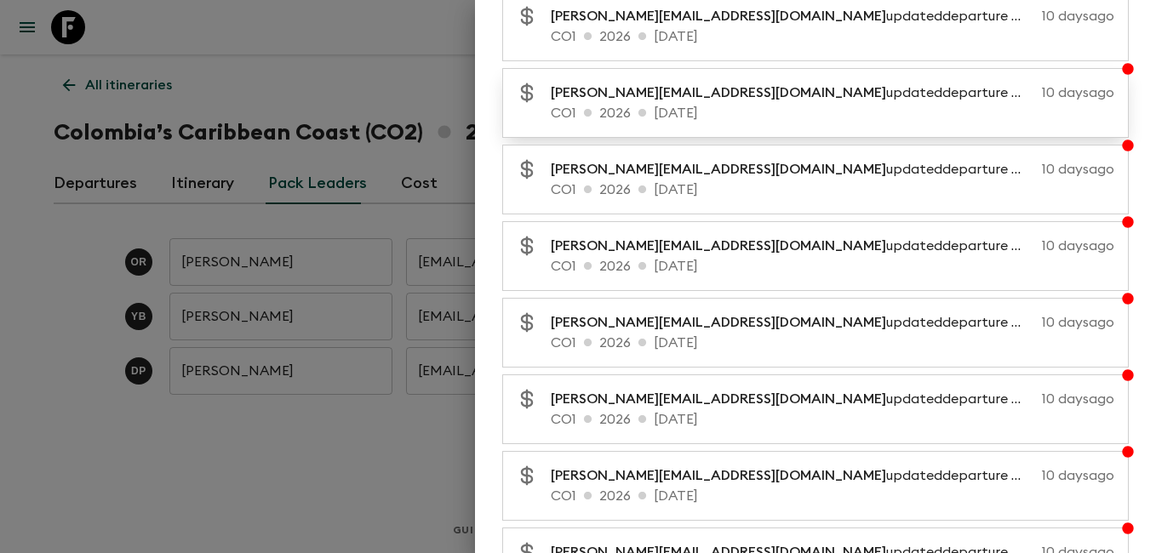
scroll to position [1898, 0]
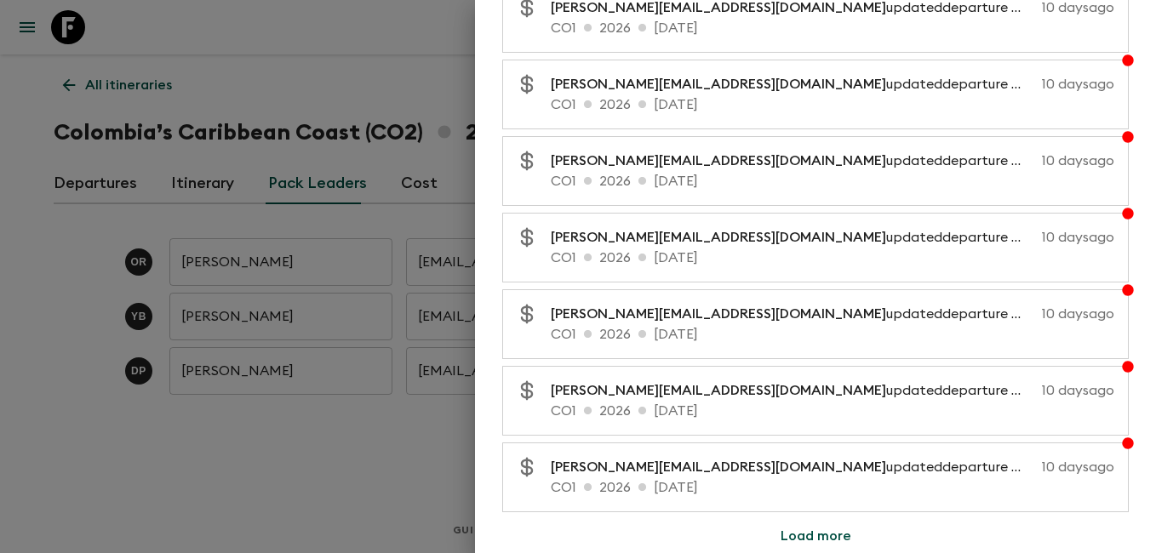
click at [833, 540] on button "Load more" at bounding box center [815, 536] width 111 height 34
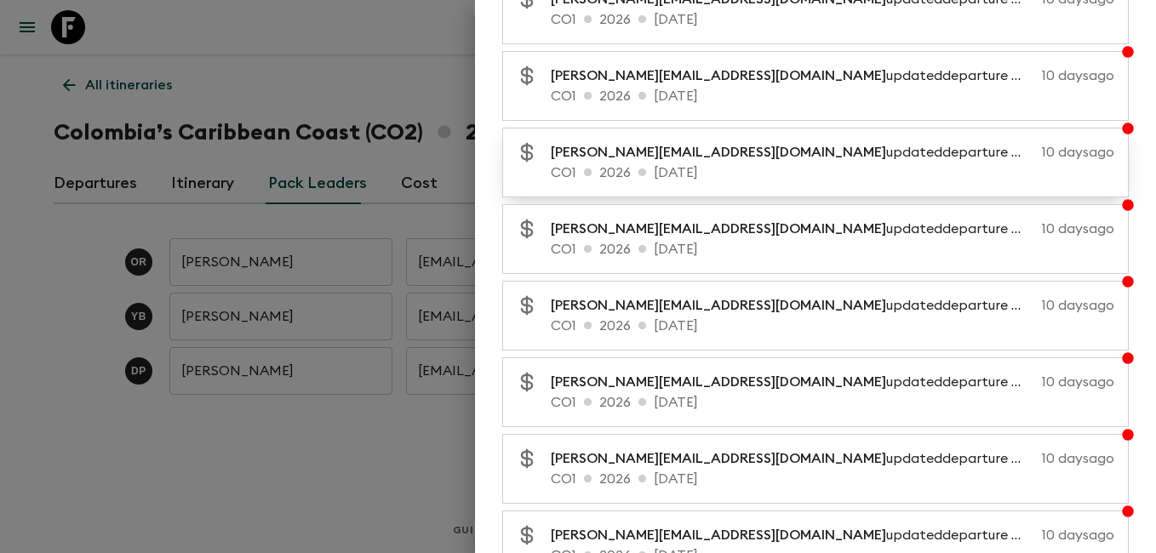
scroll to position [2664, 0]
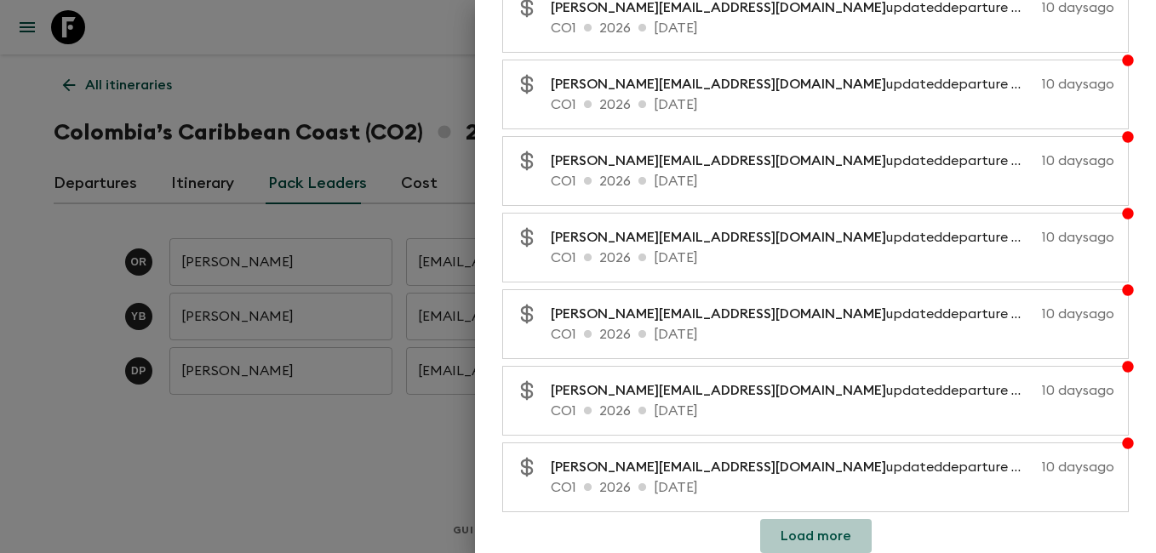
click at [811, 539] on button "Load more" at bounding box center [815, 536] width 111 height 34
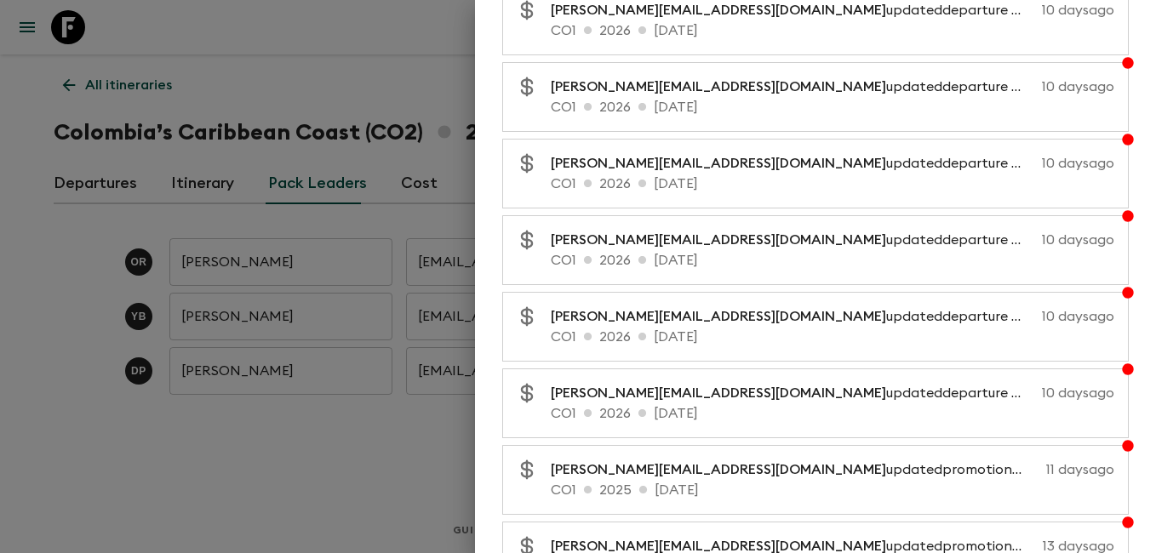
scroll to position [3430, 0]
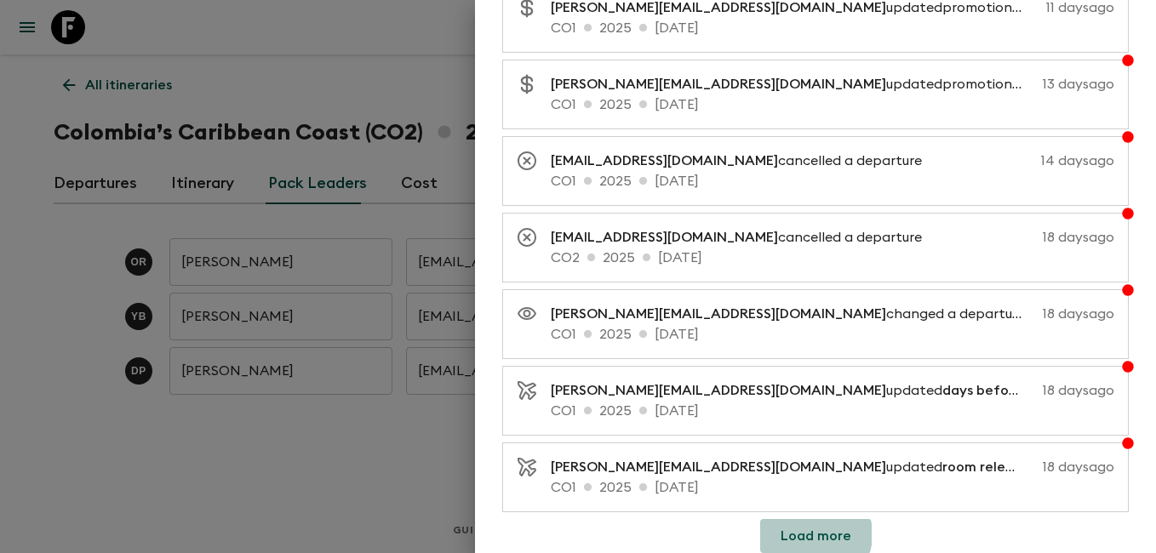
click at [807, 534] on button "Load more" at bounding box center [815, 536] width 111 height 34
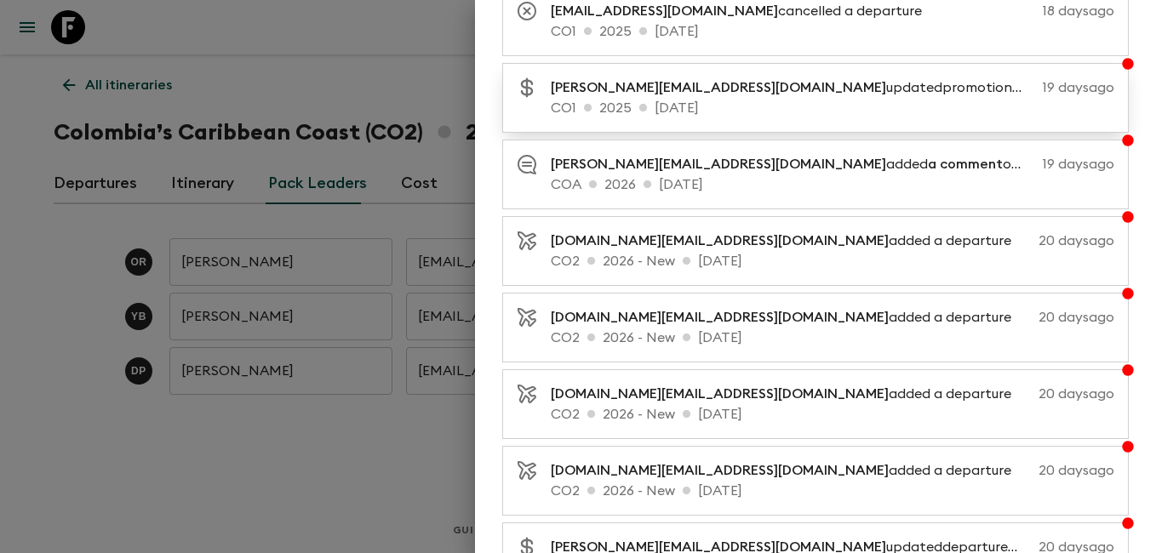
scroll to position [4196, 0]
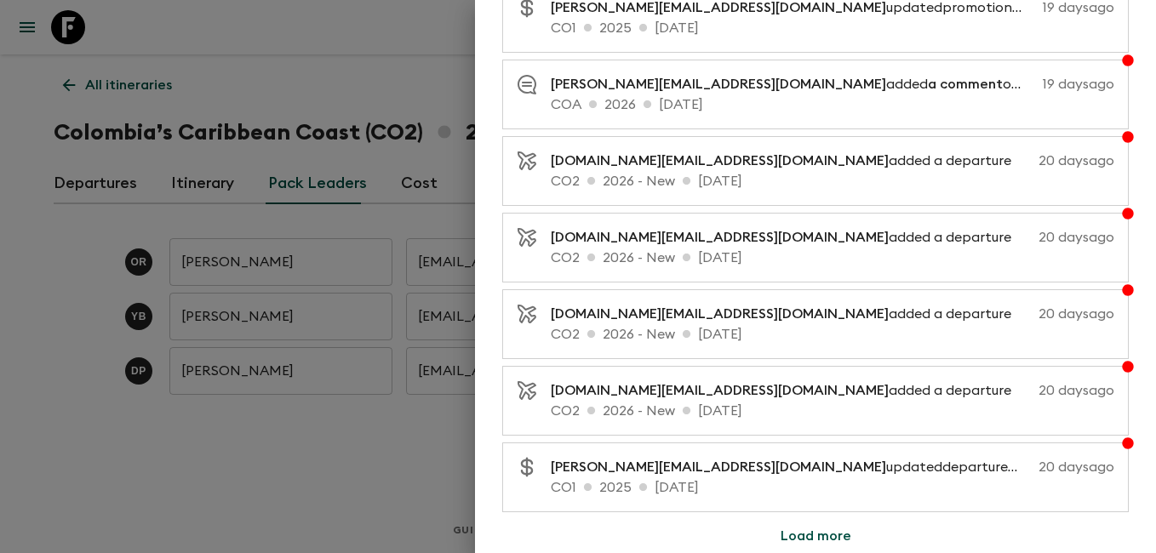
click at [792, 538] on button "Load more" at bounding box center [815, 536] width 111 height 34
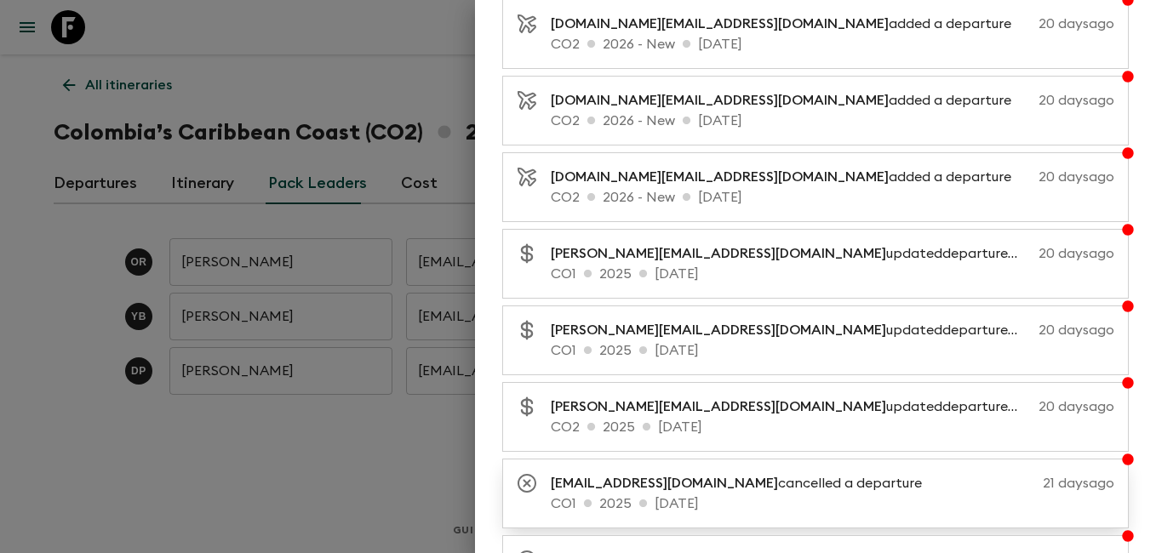
scroll to position [4962, 0]
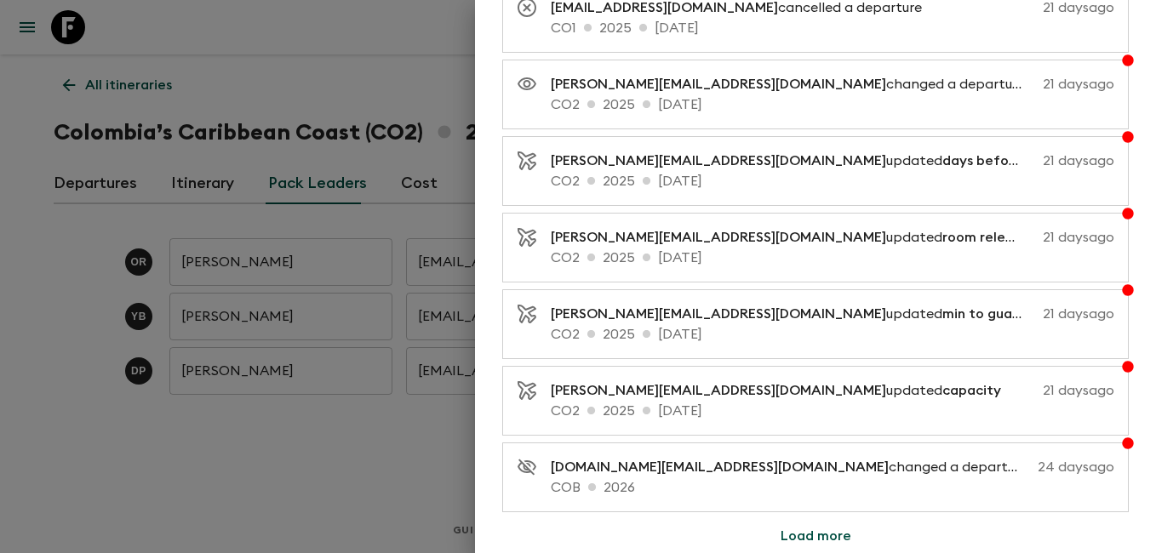
click at [798, 534] on button "Load more" at bounding box center [815, 536] width 111 height 34
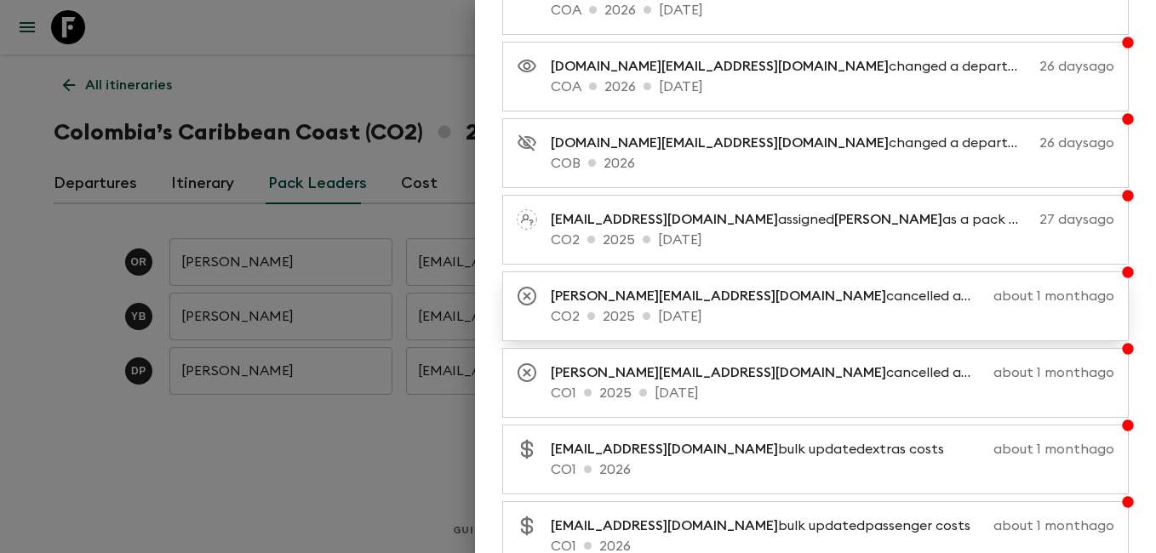
scroll to position [5558, 0]
